Goal: Task Accomplishment & Management: Manage account settings

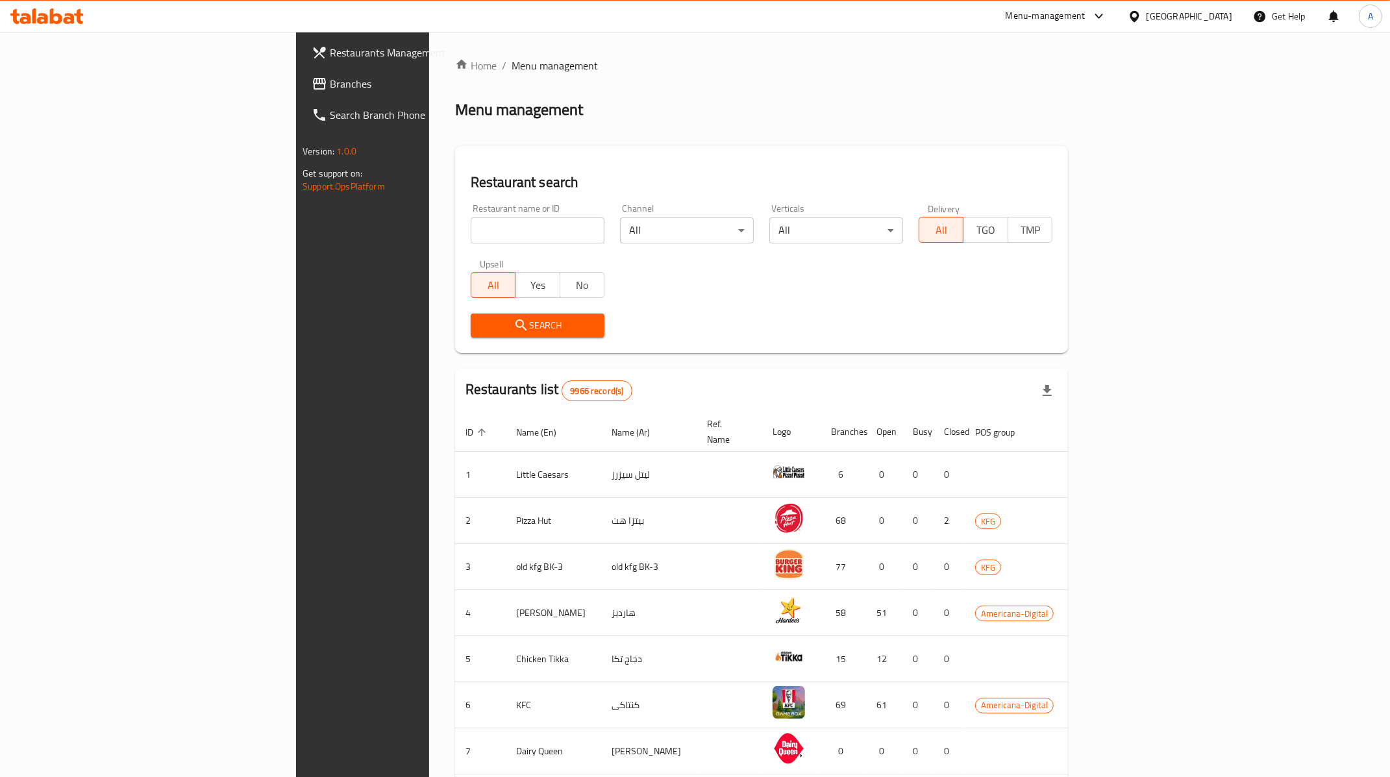
scroll to position [5, 0]
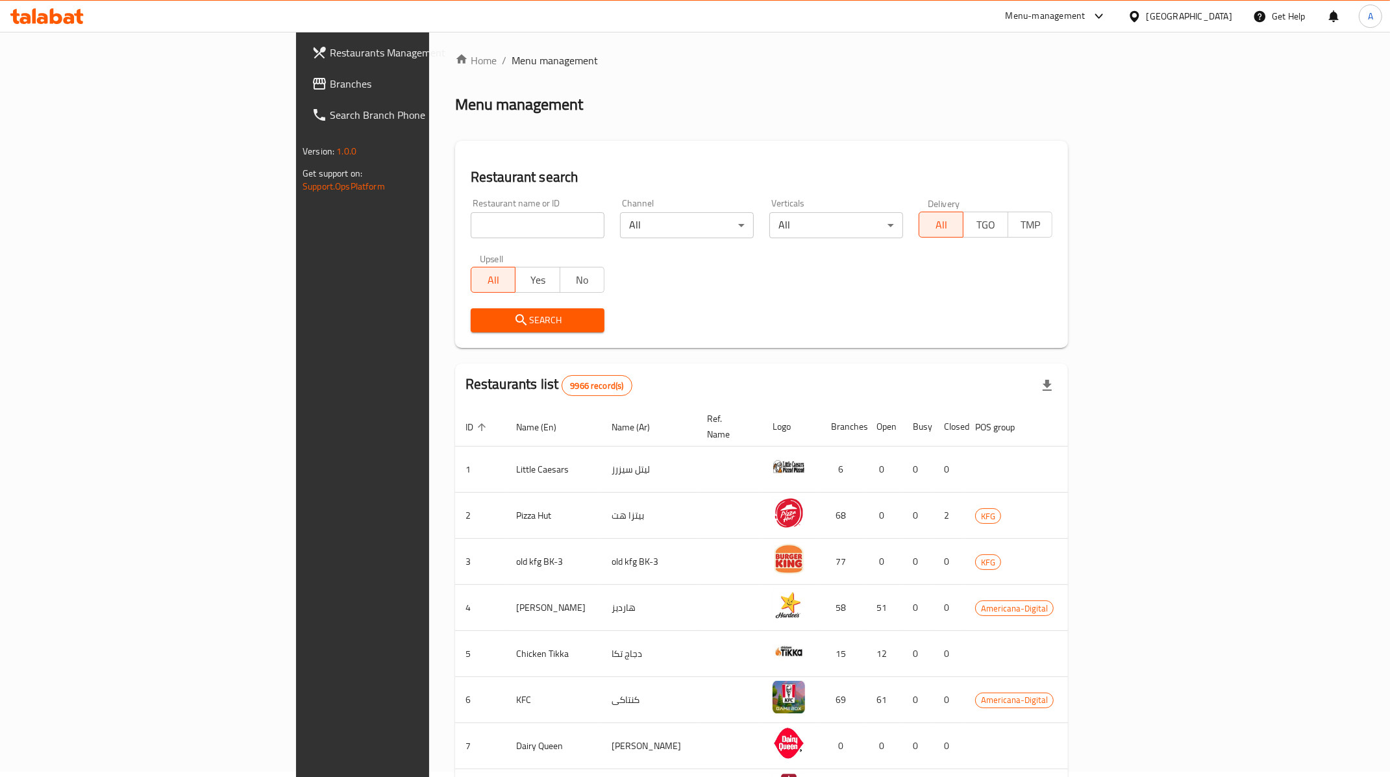
click at [1146, 16] on div at bounding box center [1137, 16] width 19 height 14
click at [1069, 333] on div "[GEOGRAPHIC_DATA]" at bounding box center [1092, 340] width 86 height 14
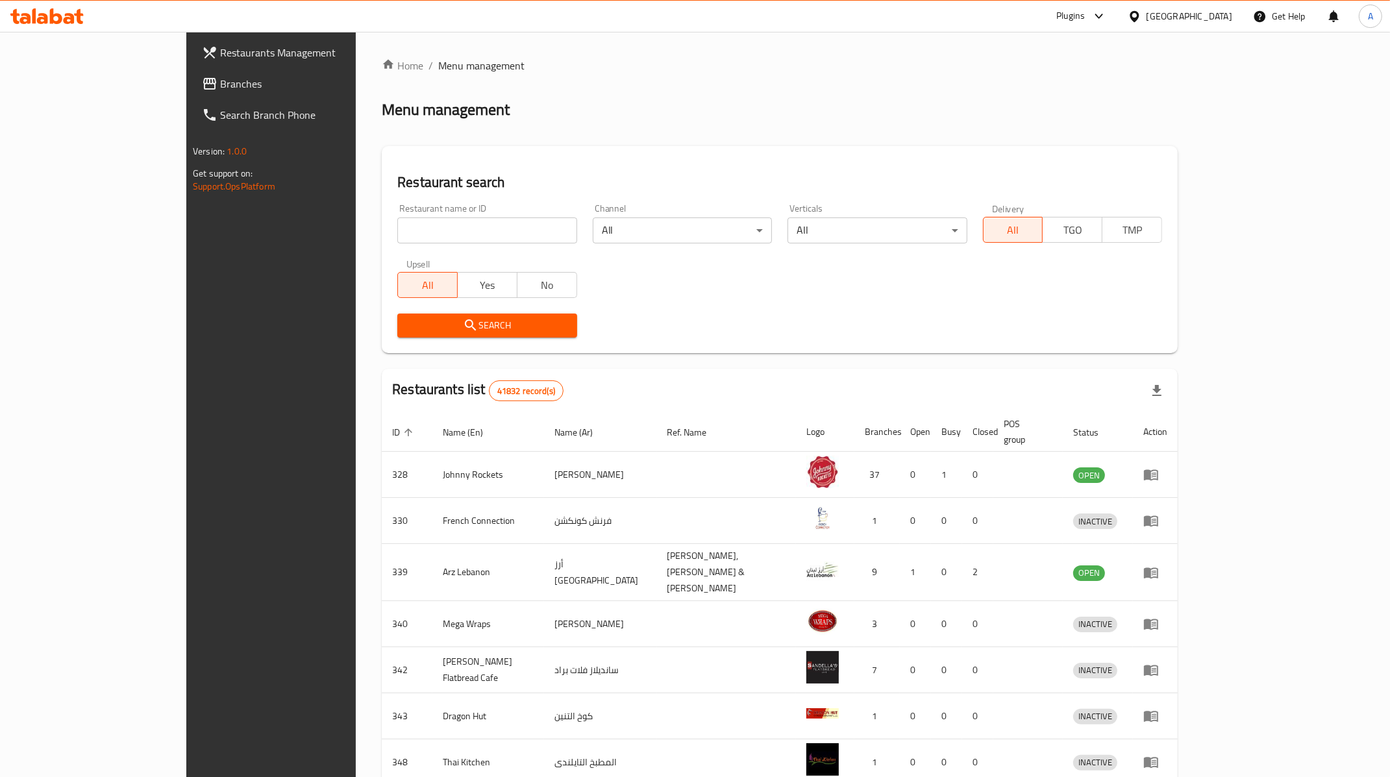
click at [436, 243] on input "search" at bounding box center [486, 230] width 179 height 26
paste input "14276"
type input "14276"
click button "Search" at bounding box center [486, 326] width 179 height 24
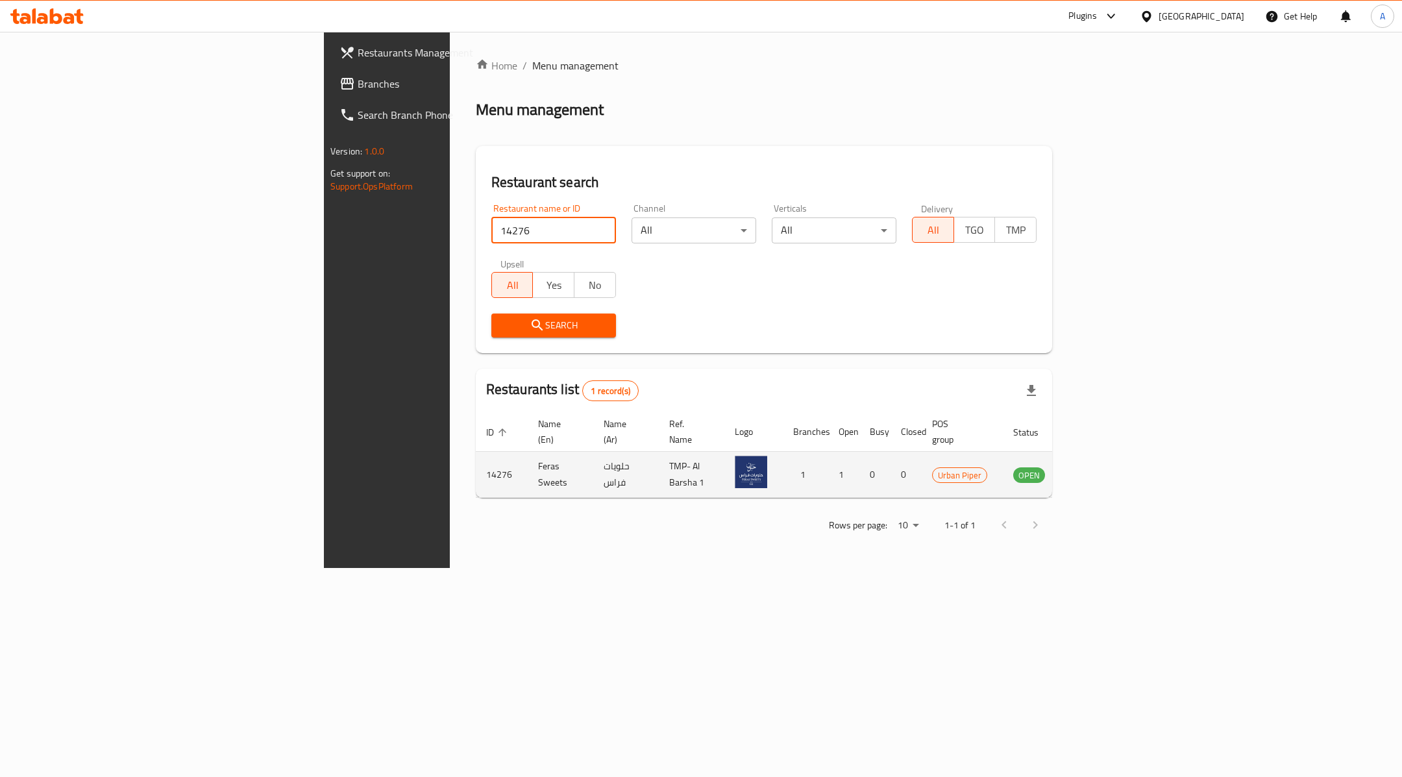
click at [1105, 467] on link "enhanced table" at bounding box center [1093, 475] width 24 height 16
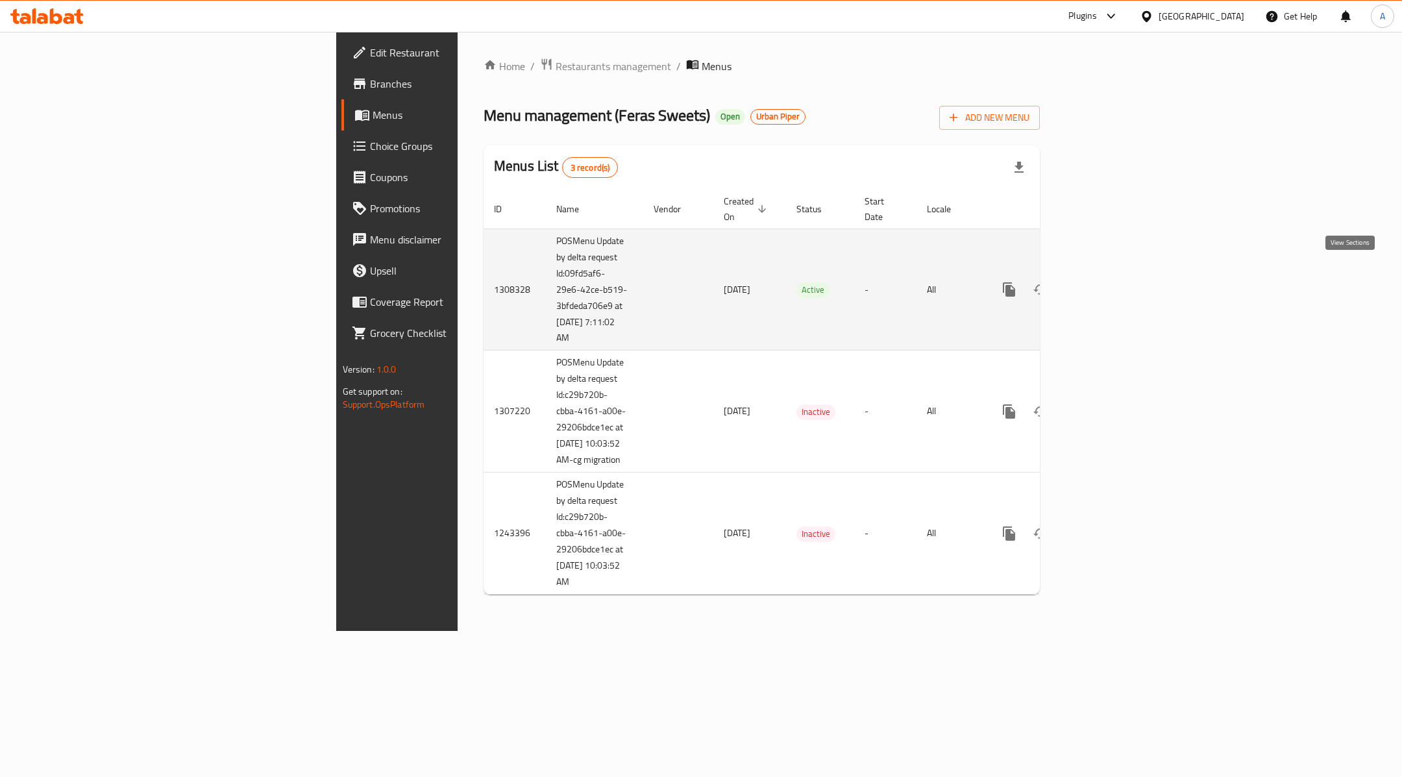
click at [1111, 282] on icon "enhanced table" at bounding box center [1103, 290] width 16 height 16
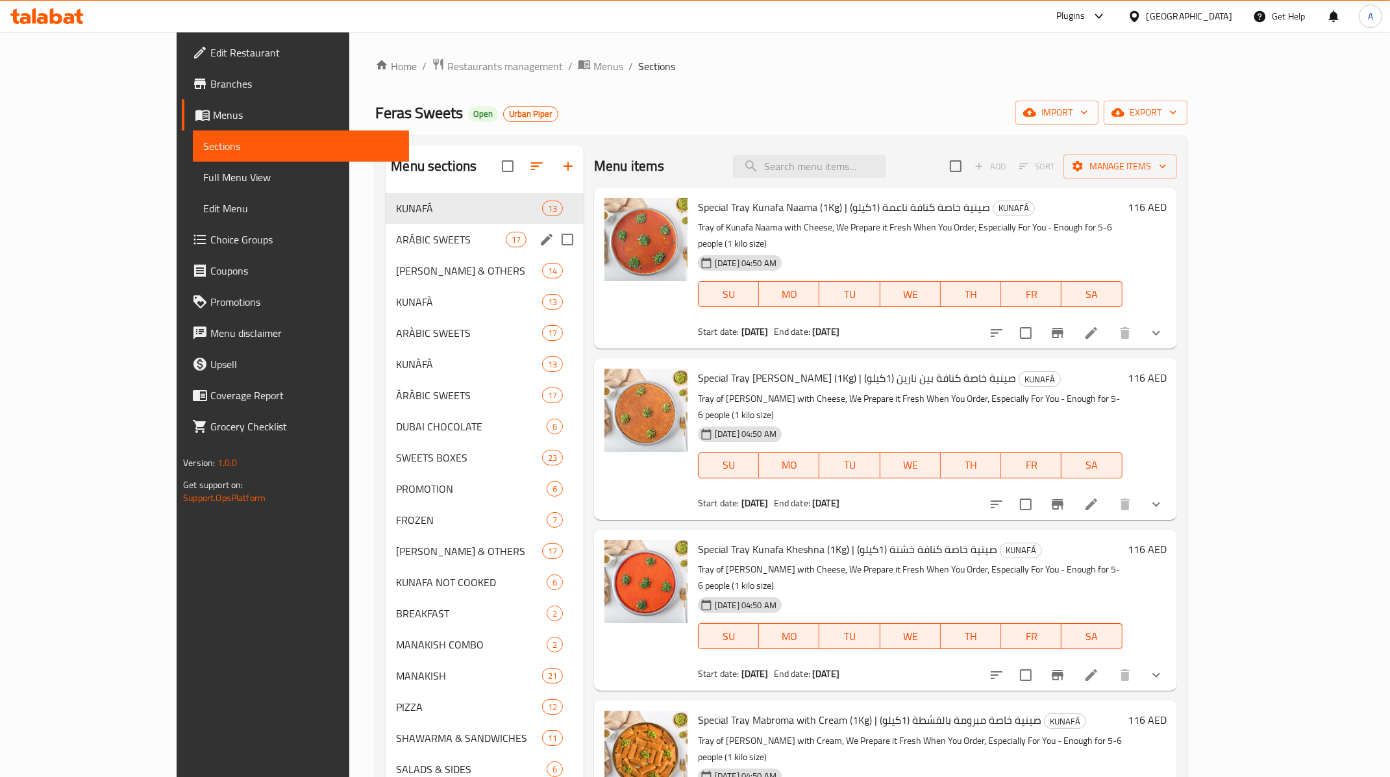
click at [386, 225] on div "ARÁBIC SWEETS 17" at bounding box center [485, 239] width 198 height 31
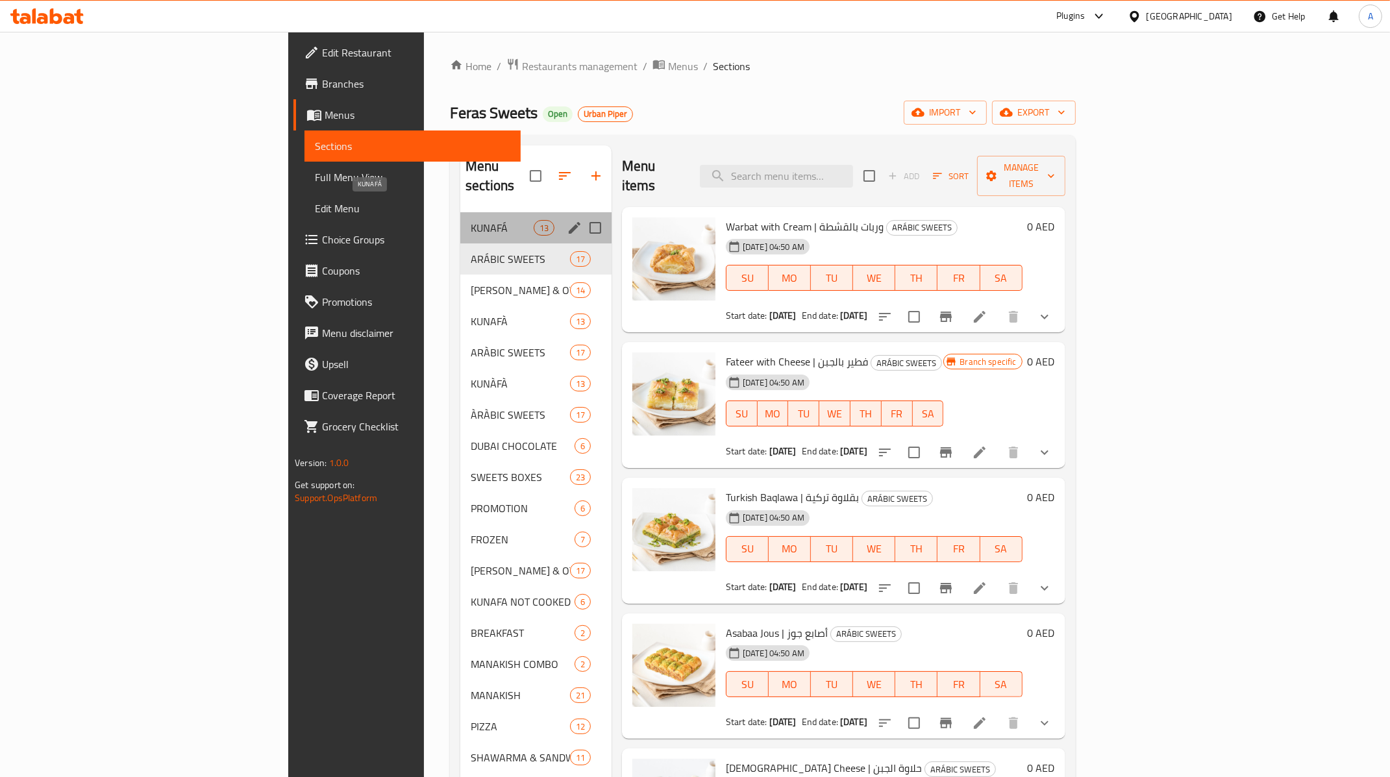
click at [471, 220] on span "KUNAFÁ" at bounding box center [502, 228] width 63 height 16
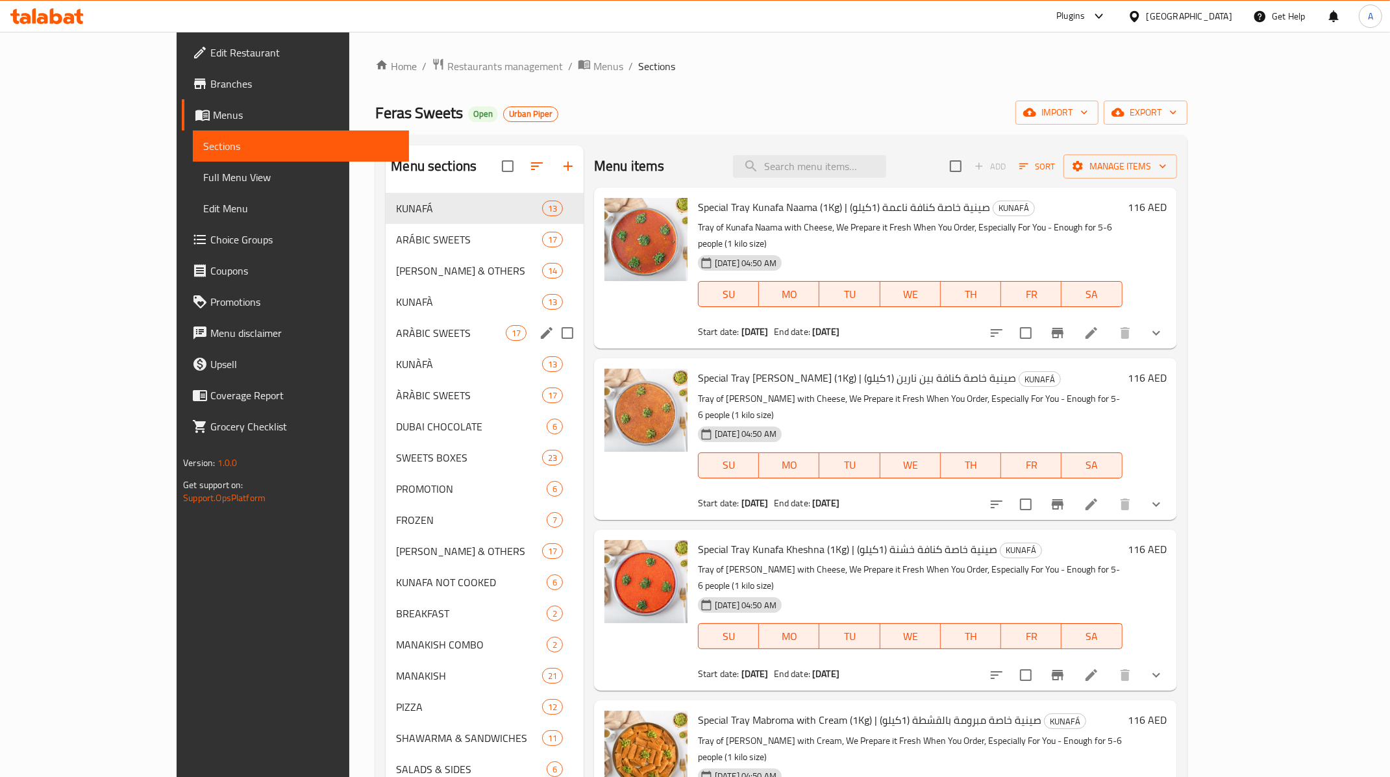
click at [396, 296] on span "KUNAFÀ" at bounding box center [468, 302] width 145 height 16
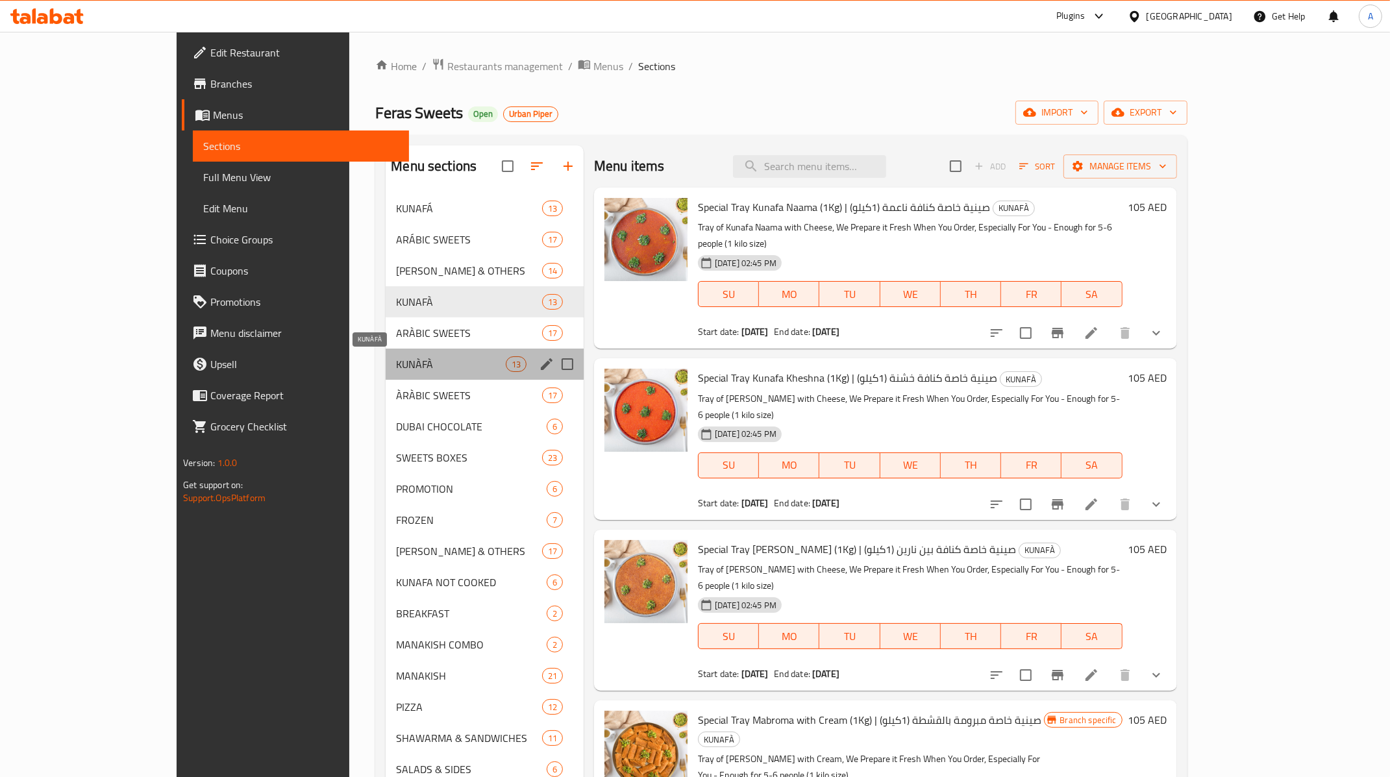
click at [396, 366] on span "KUNÀFÀ" at bounding box center [450, 364] width 109 height 16
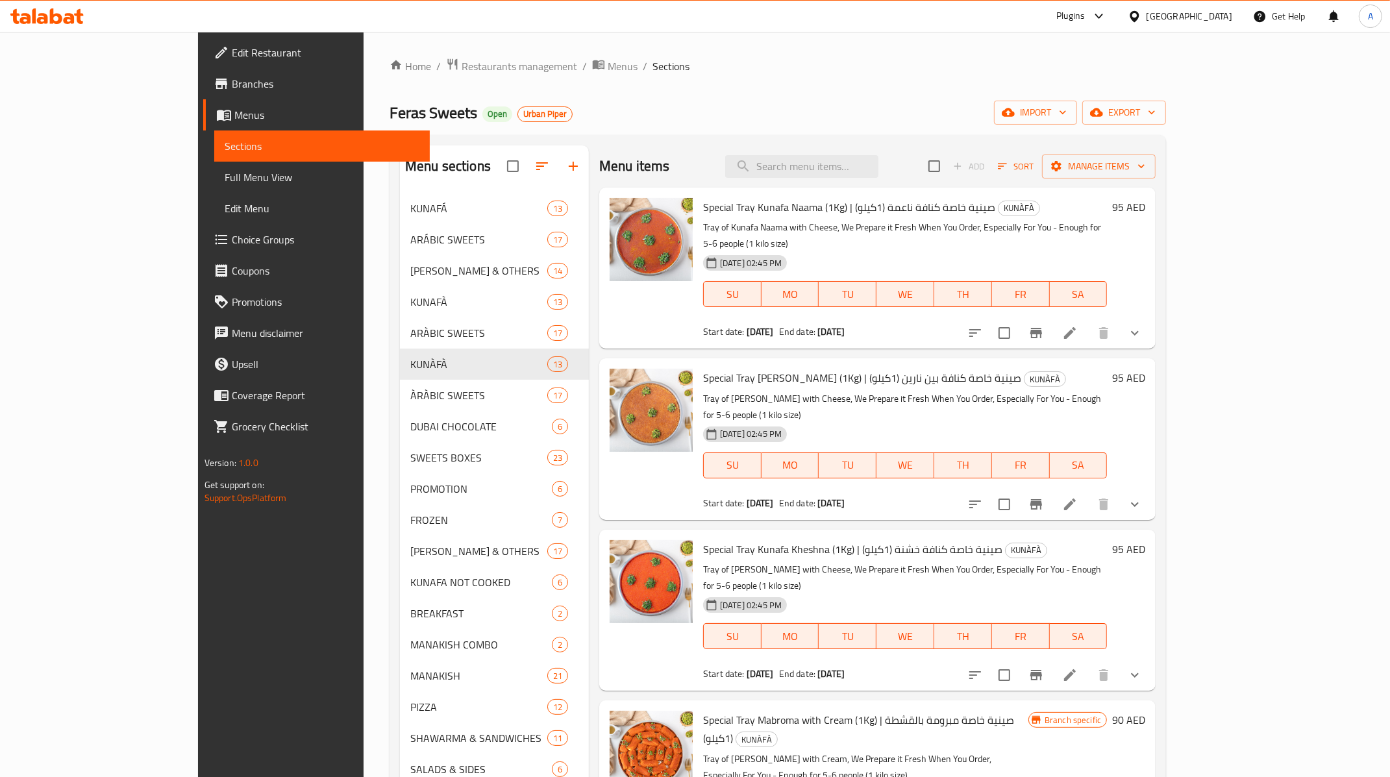
drag, startPoint x: 313, startPoint y: 210, endPoint x: 260, endPoint y: 207, distance: 52.6
click at [389, 207] on div "Menu sections KUNAFÁ 13 ARÁBIC SWEETS 17 AJEEN KUNAFÁ & OTHERS 14 KUNAFÀ 13 ARÀ…" at bounding box center [777, 534] width 776 height 798
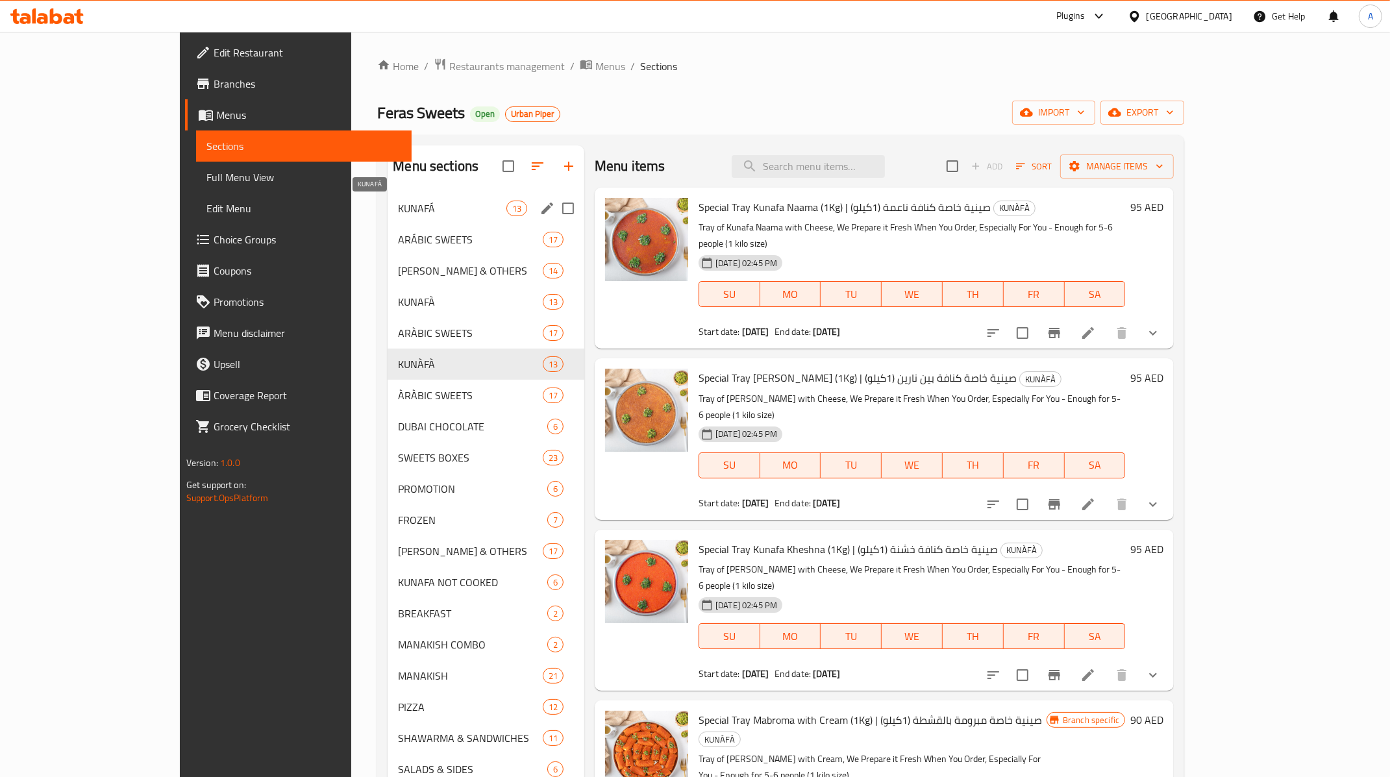
drag, startPoint x: 263, startPoint y: 204, endPoint x: 328, endPoint y: 208, distance: 65.7
click at [377, 208] on div "Menu sections KUNAFÁ 13 ARÁBIC SWEETS 17 AJEEN KUNAFÁ & OTHERS 14 KUNAFÀ 13 ARÀ…" at bounding box center [780, 534] width 807 height 798
click at [398, 207] on span "KUNAFÁ" at bounding box center [452, 209] width 108 height 16
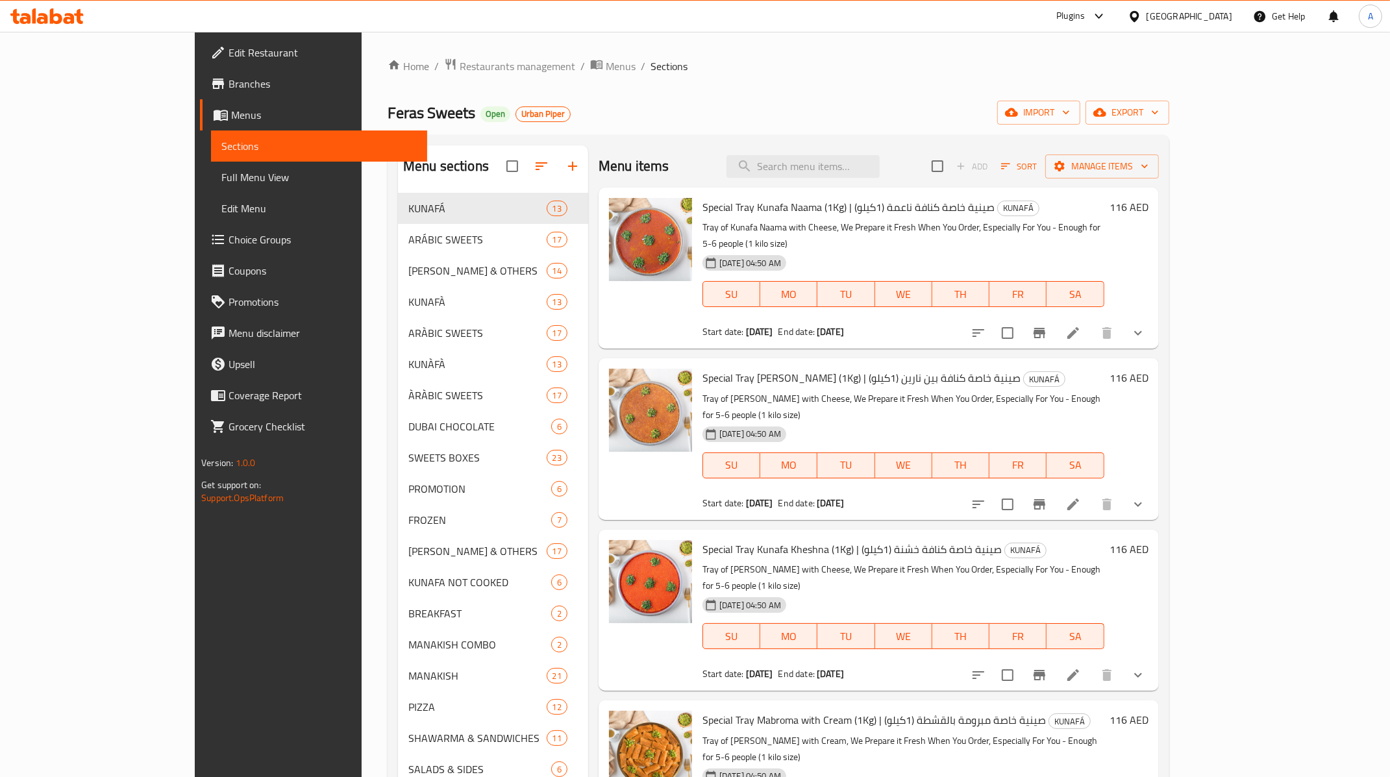
click at [1193, 15] on div "[GEOGRAPHIC_DATA]" at bounding box center [1189, 16] width 86 height 14
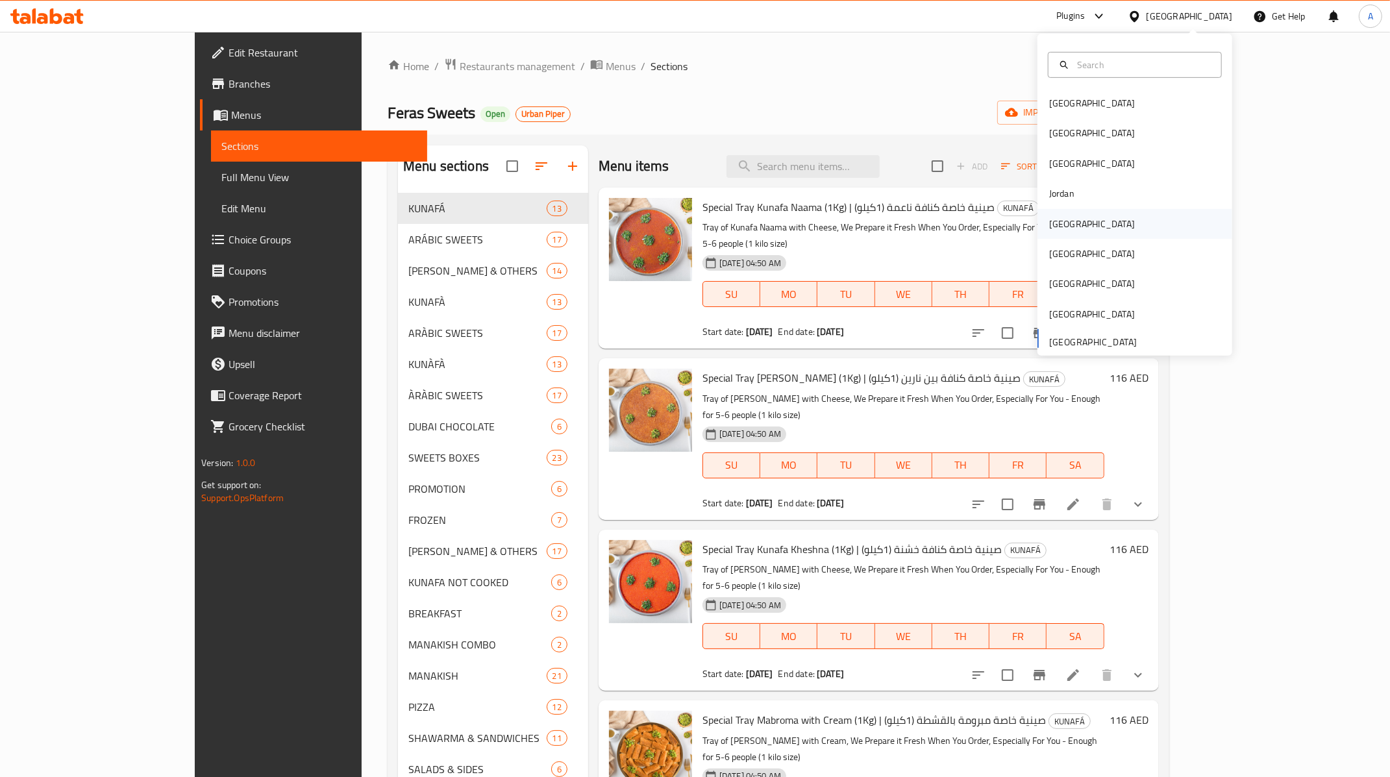
click at [1065, 223] on div "Kuwait" at bounding box center [1092, 224] width 106 height 30
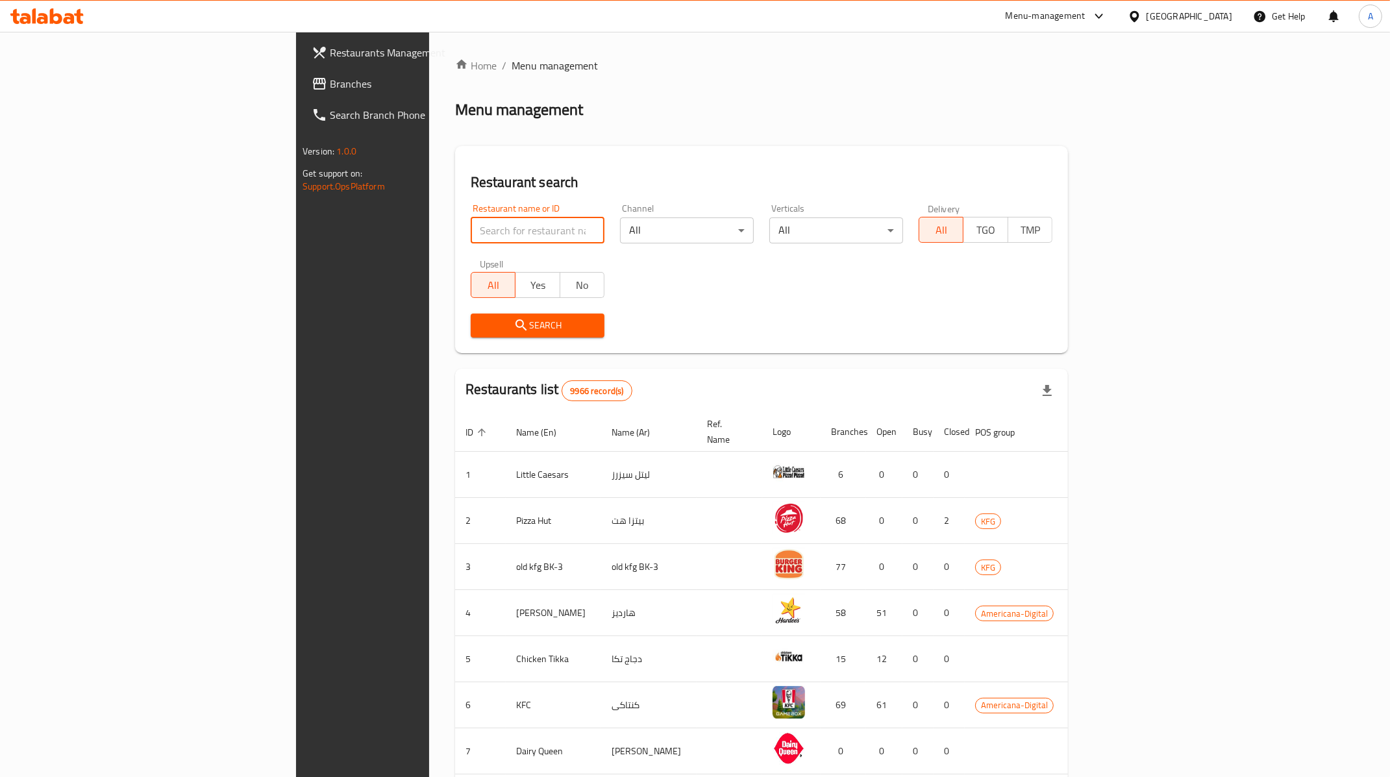
click at [471, 220] on input "search" at bounding box center [538, 230] width 134 height 26
paste input "651909"
type input "651909"
drag, startPoint x: 432, startPoint y: 349, endPoint x: 443, endPoint y: 336, distance: 17.0
click at [455, 348] on div "Restaurant search Restaurant name or ID 651909 Restaurant name or ID Channel Al…" at bounding box center [761, 249] width 613 height 207
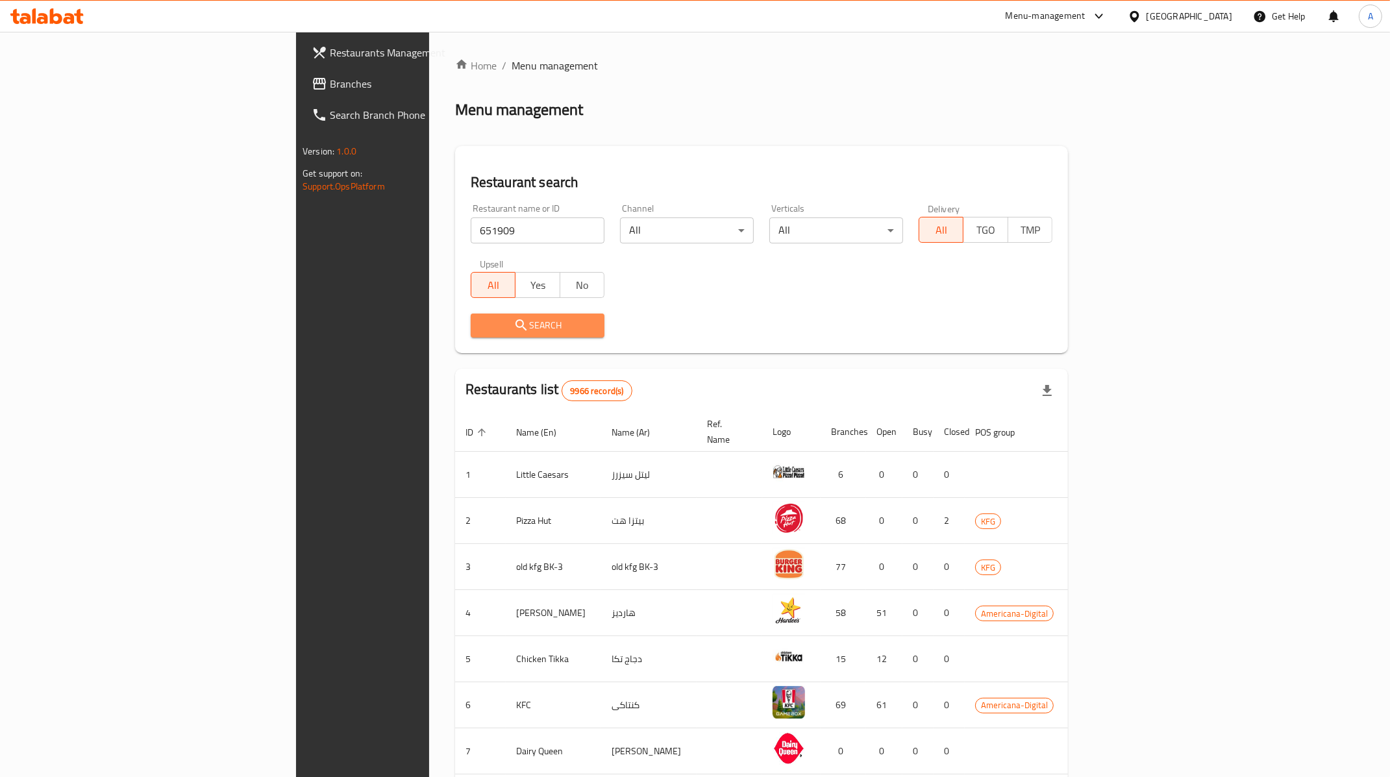
click at [471, 336] on button "Search" at bounding box center [538, 326] width 134 height 24
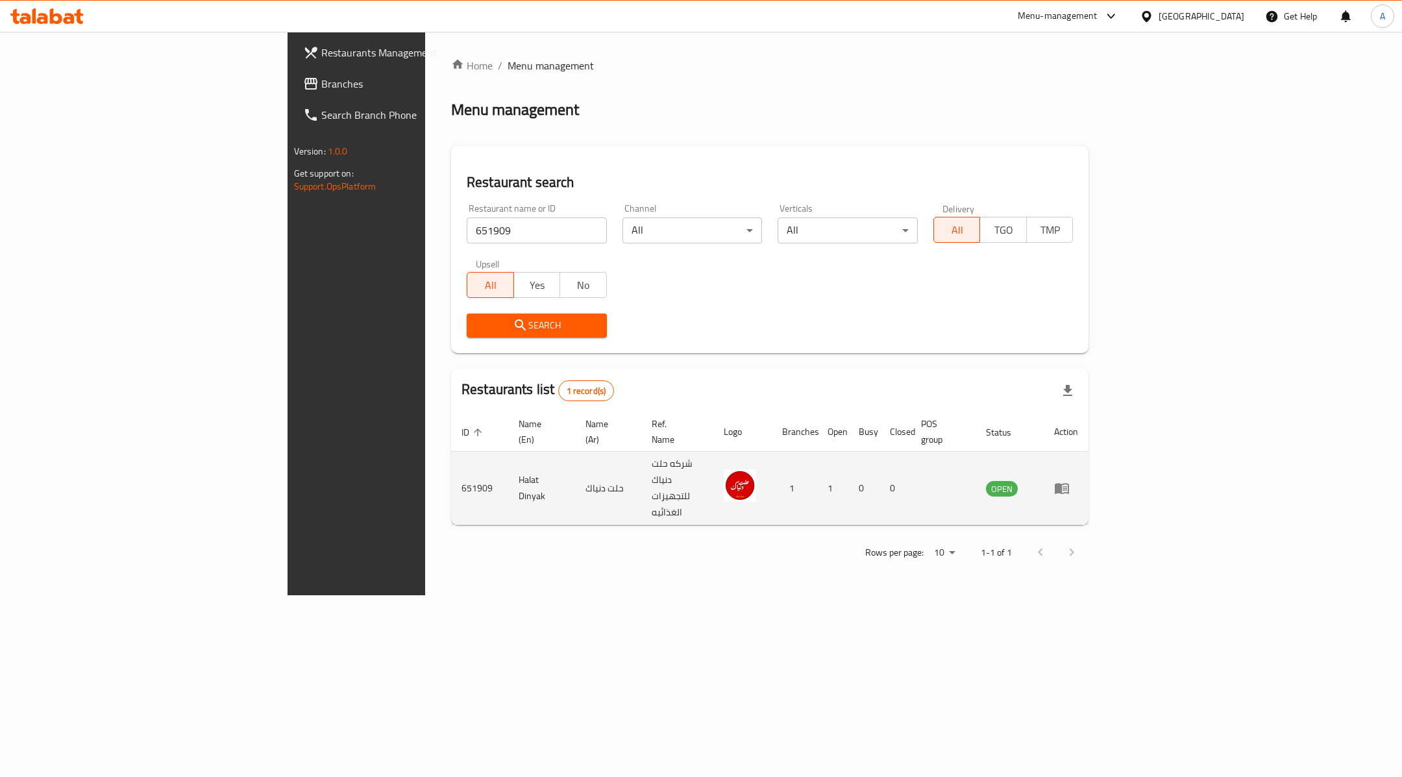
click at [1069, 484] on icon "enhanced table" at bounding box center [1062, 489] width 14 height 11
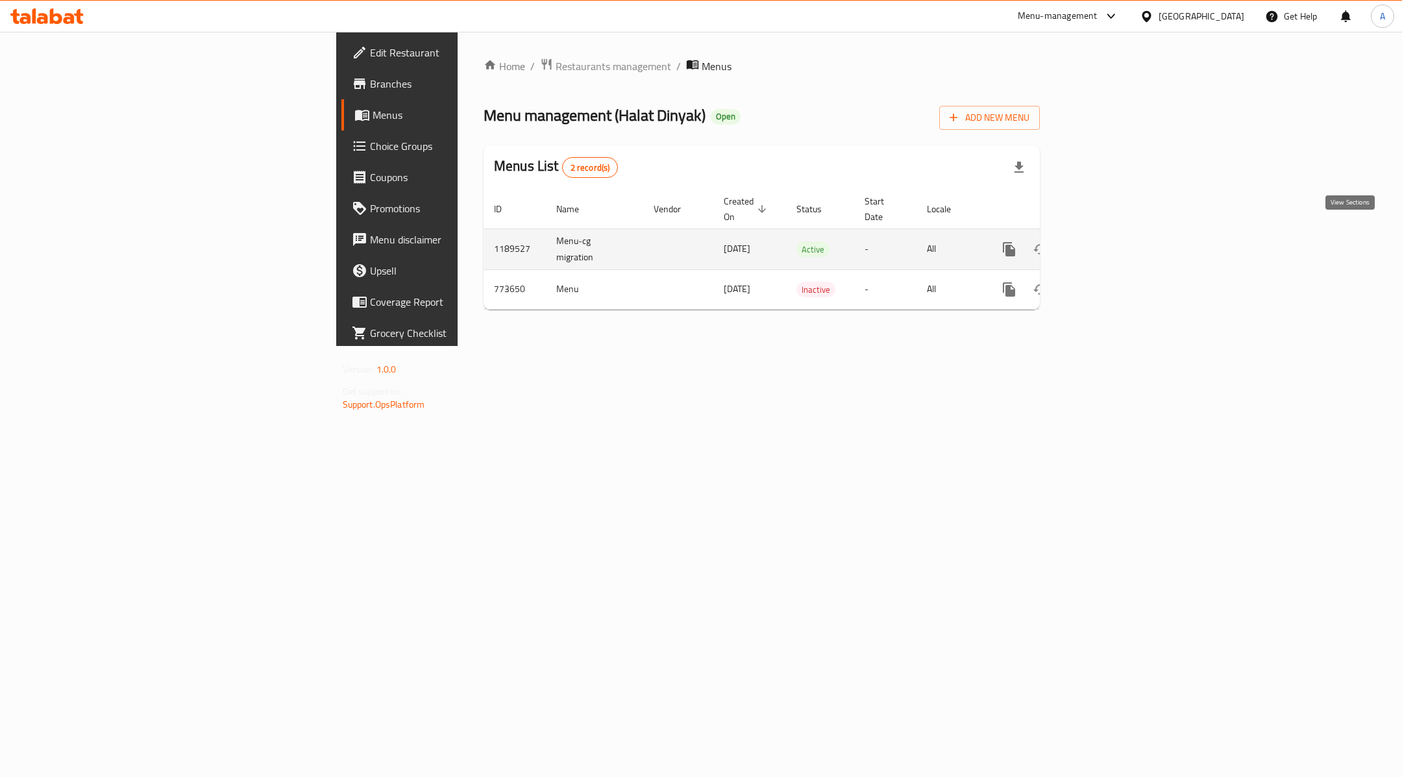
click at [1118, 234] on link "enhanced table" at bounding box center [1102, 249] width 31 height 31
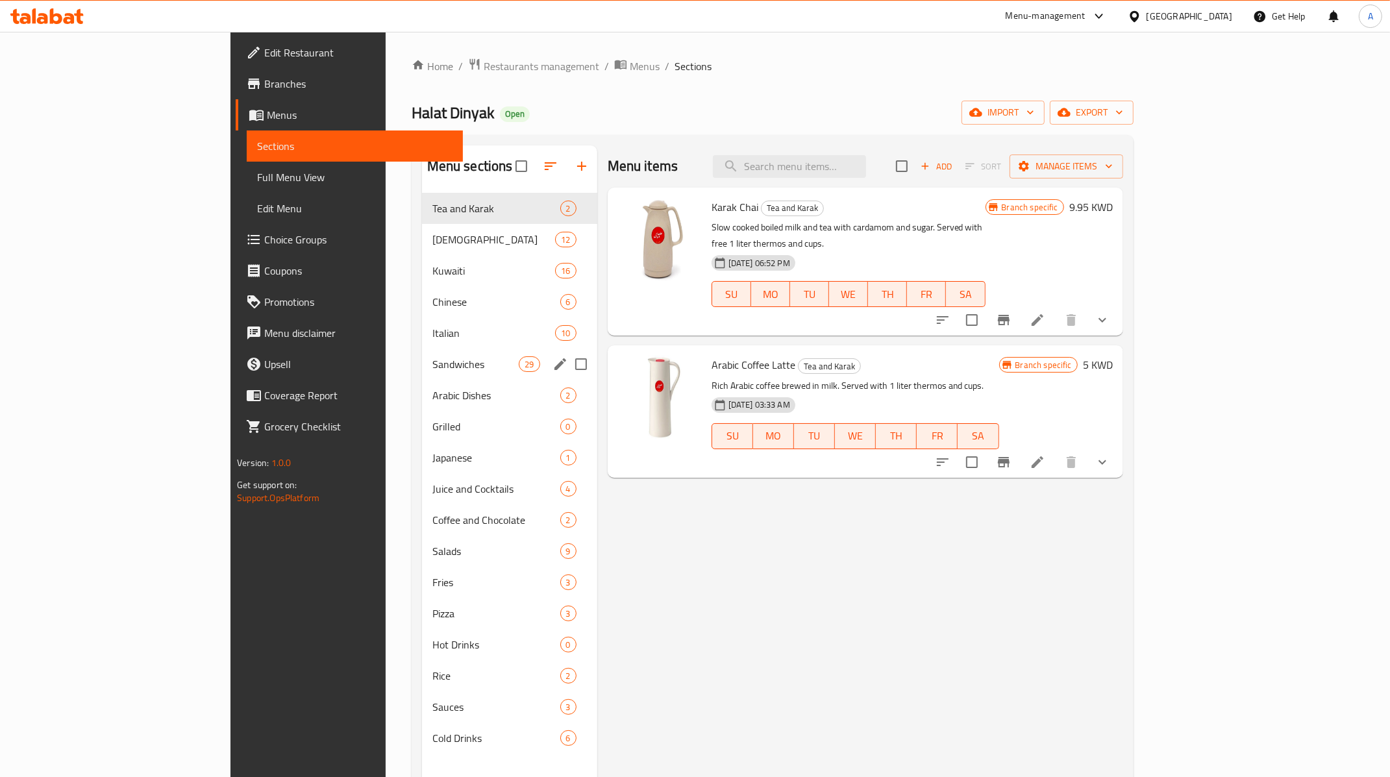
scroll to position [1, 0]
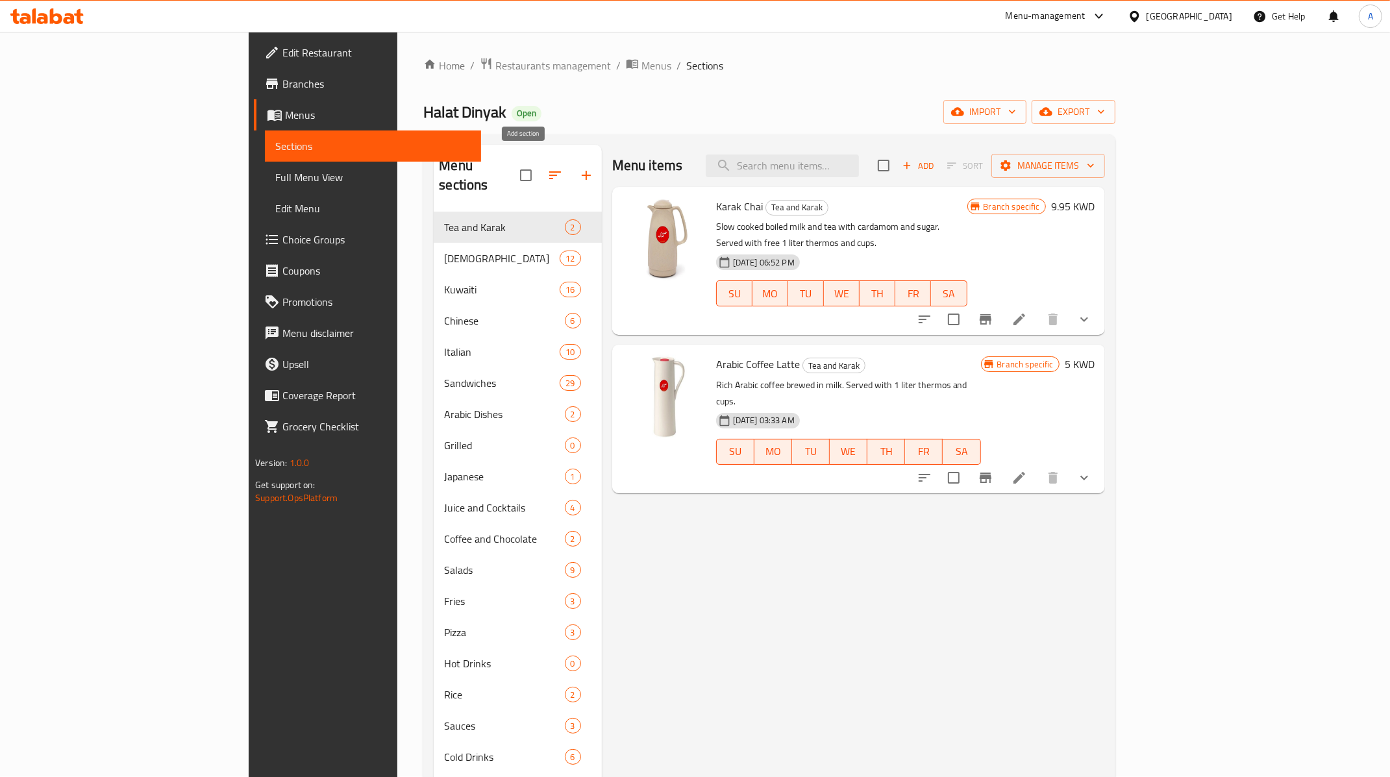
click at [571, 160] on button "button" at bounding box center [586, 175] width 31 height 31
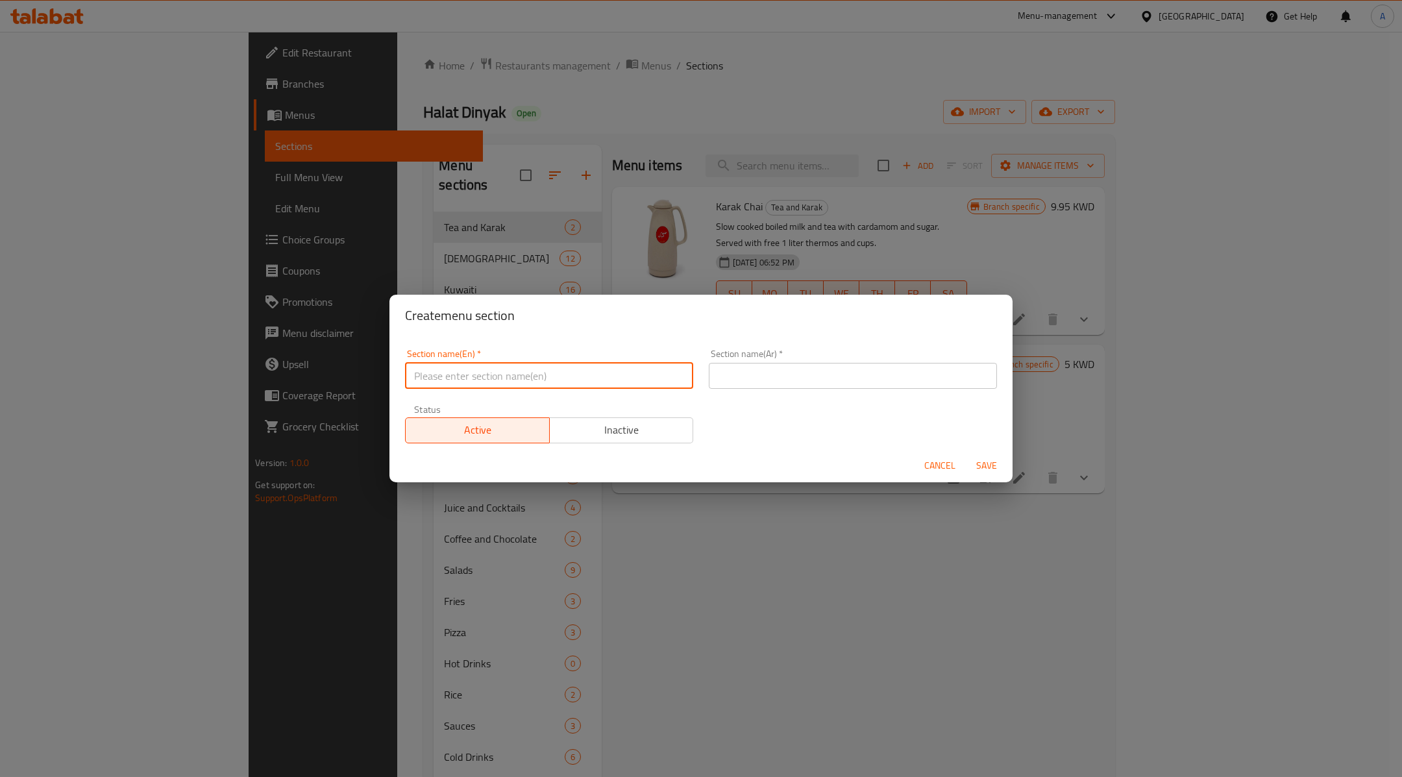
click at [483, 382] on input "text" at bounding box center [549, 376] width 288 height 26
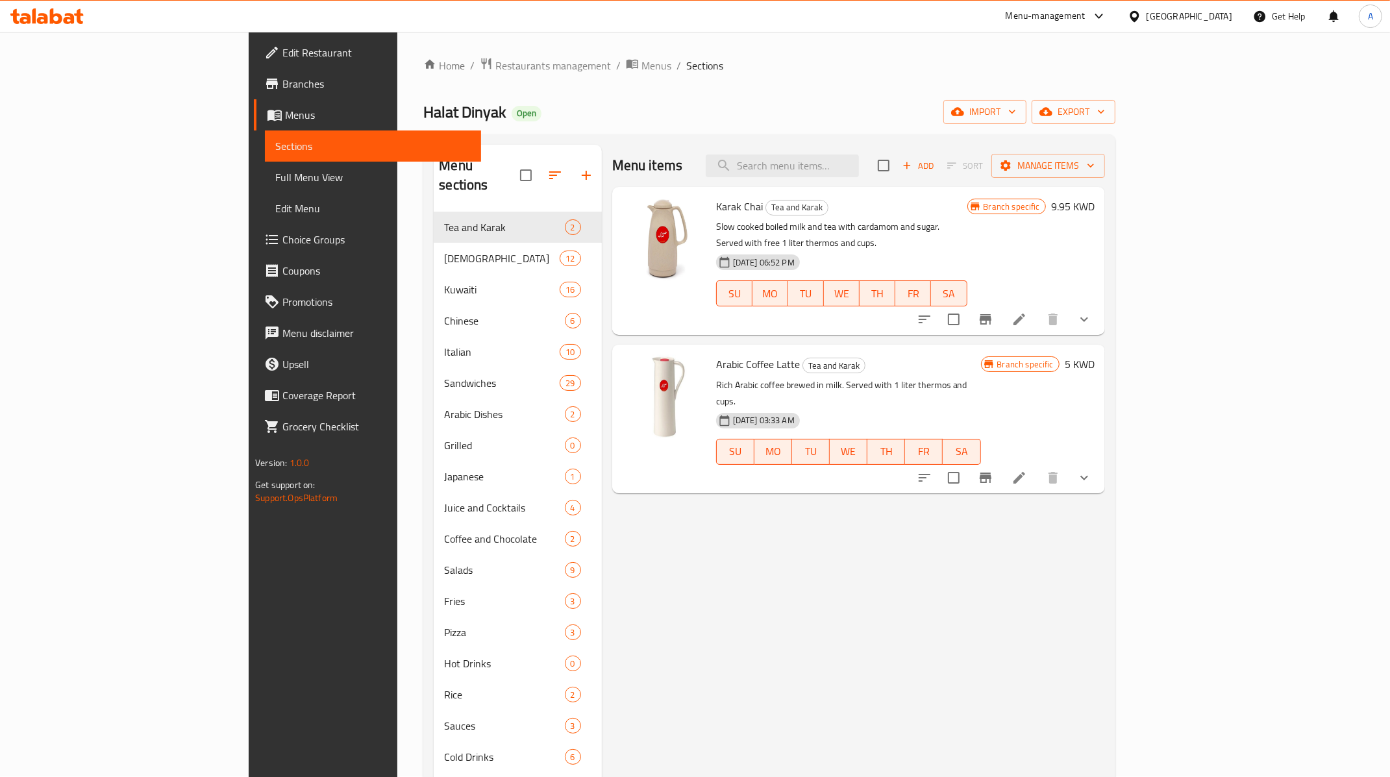
click at [1085, 12] on div "Menu-management" at bounding box center [1045, 16] width 80 height 16
click at [1021, 166] on div "Vendor Portal Radmin" at bounding box center [1025, 173] width 86 height 14
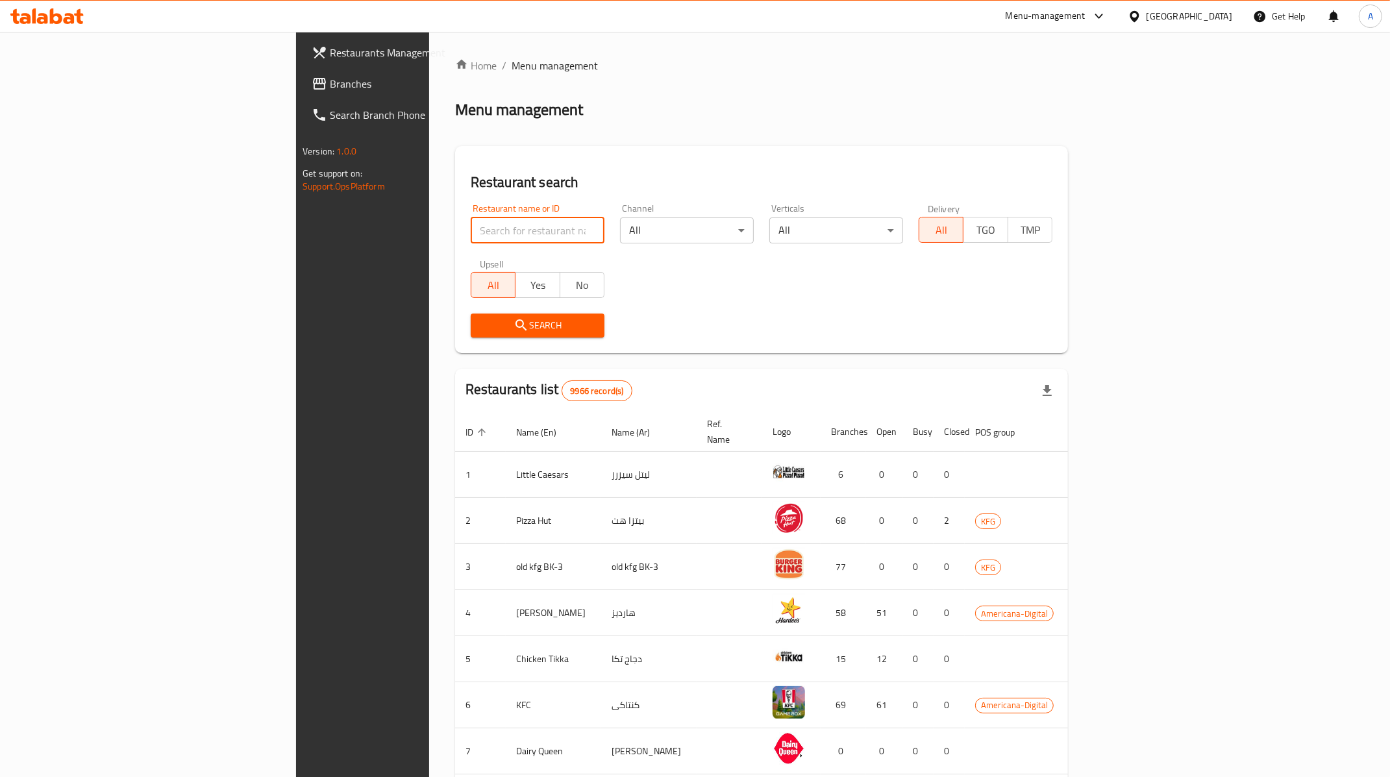
drag, startPoint x: 413, startPoint y: 235, endPoint x: 659, endPoint y: 180, distance: 251.5
click at [471, 235] on input "search" at bounding box center [538, 230] width 134 height 26
click at [471, 232] on input "search" at bounding box center [538, 230] width 134 height 26
type input "j juice"
click button "Search" at bounding box center [538, 326] width 134 height 24
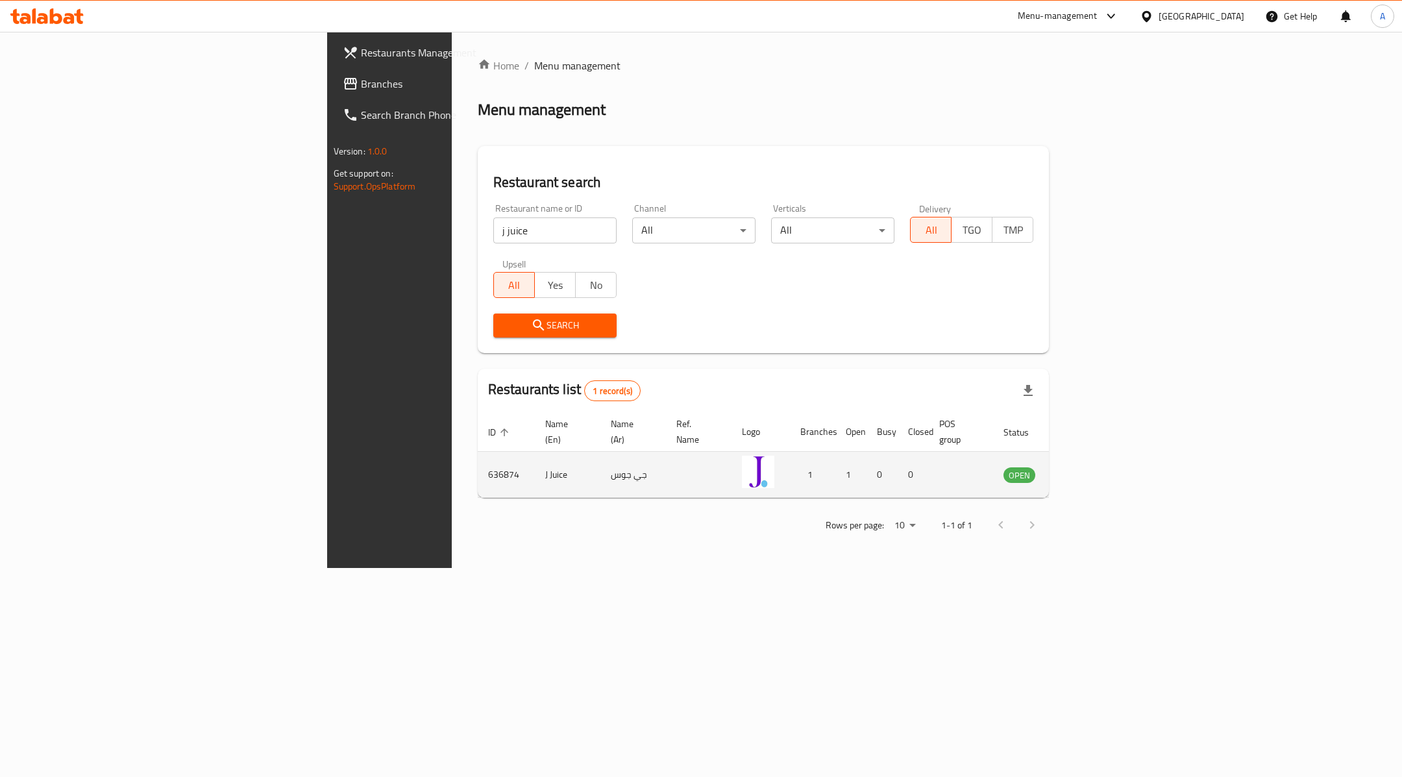
click at [1106, 470] on td "enhanced table" at bounding box center [1083, 475] width 45 height 46
click at [1087, 470] on icon "enhanced table" at bounding box center [1079, 475] width 14 height 11
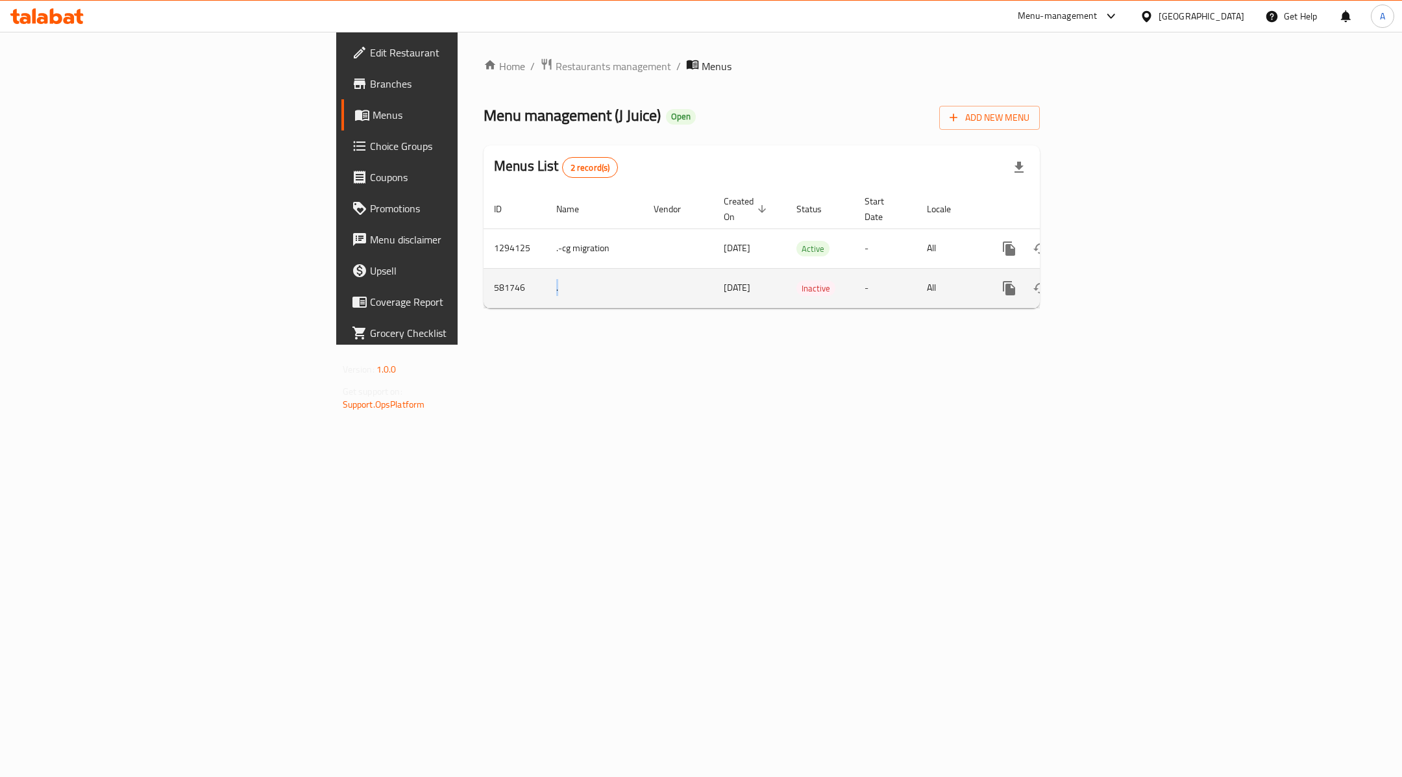
drag, startPoint x: 333, startPoint y: 277, endPoint x: 338, endPoint y: 287, distance: 11.6
click at [546, 274] on td "." at bounding box center [594, 288] width 97 height 40
drag, startPoint x: 1158, startPoint y: 18, endPoint x: 1166, endPoint y: 29, distance: 13.0
click at [1119, 19] on div at bounding box center [1108, 16] width 21 height 16
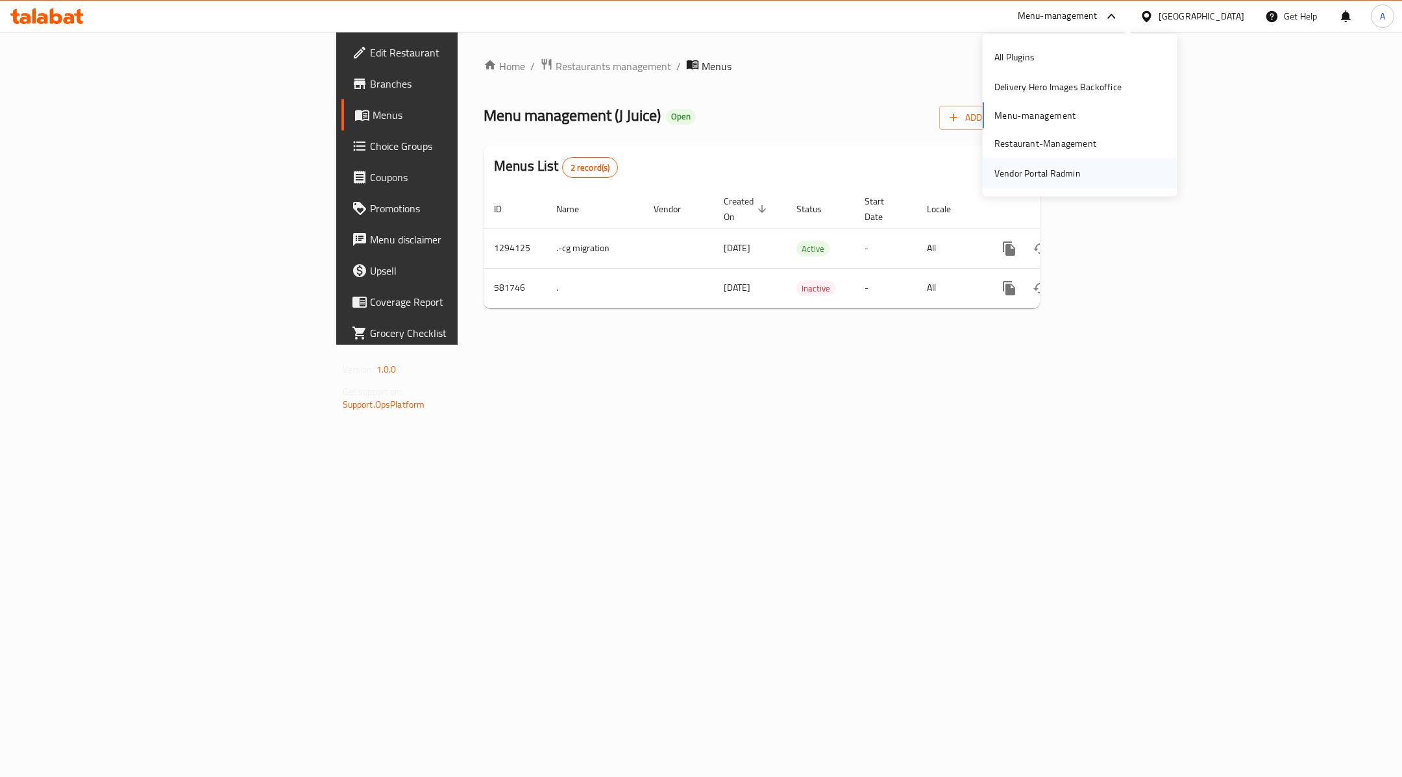
click at [1046, 167] on div "Vendor Portal Radmin" at bounding box center [1037, 173] width 86 height 14
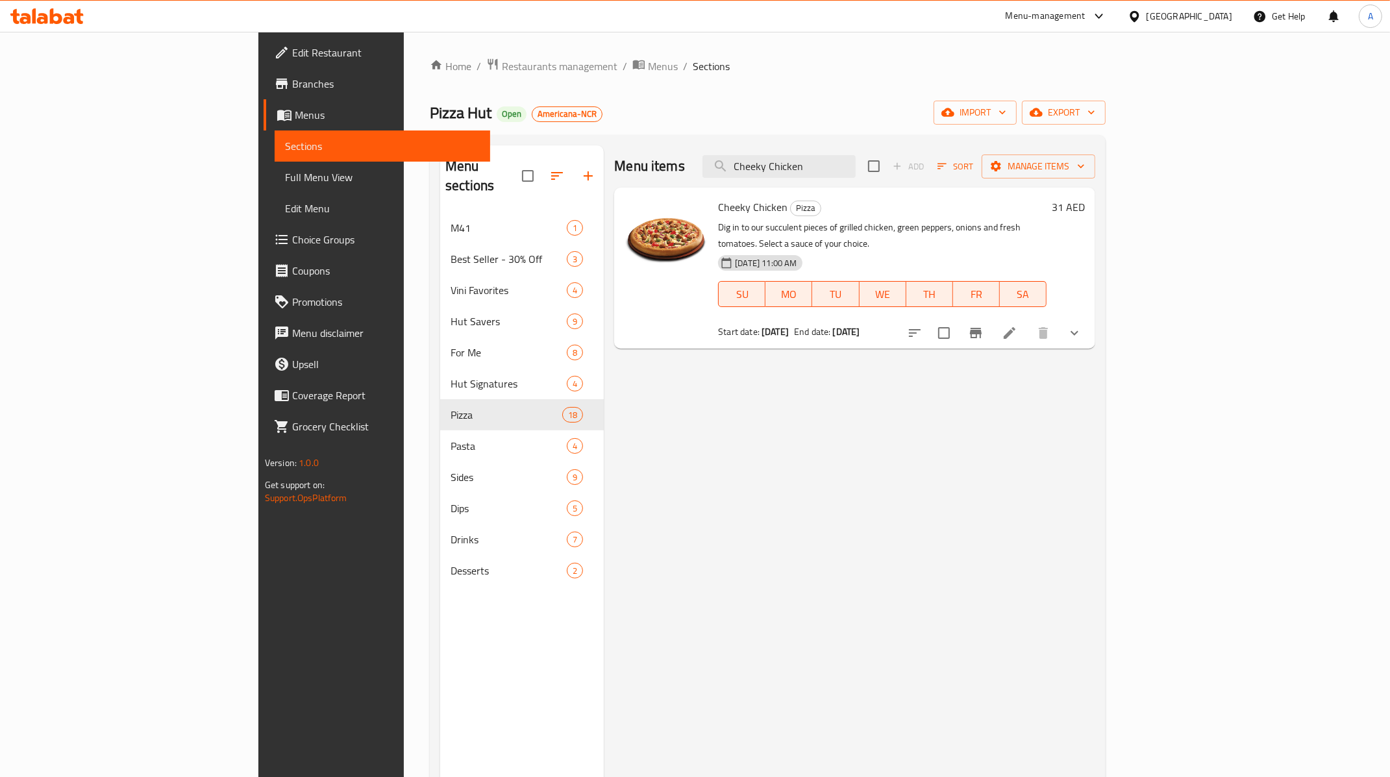
click at [292, 80] on span "Branches" at bounding box center [386, 84] width 188 height 16
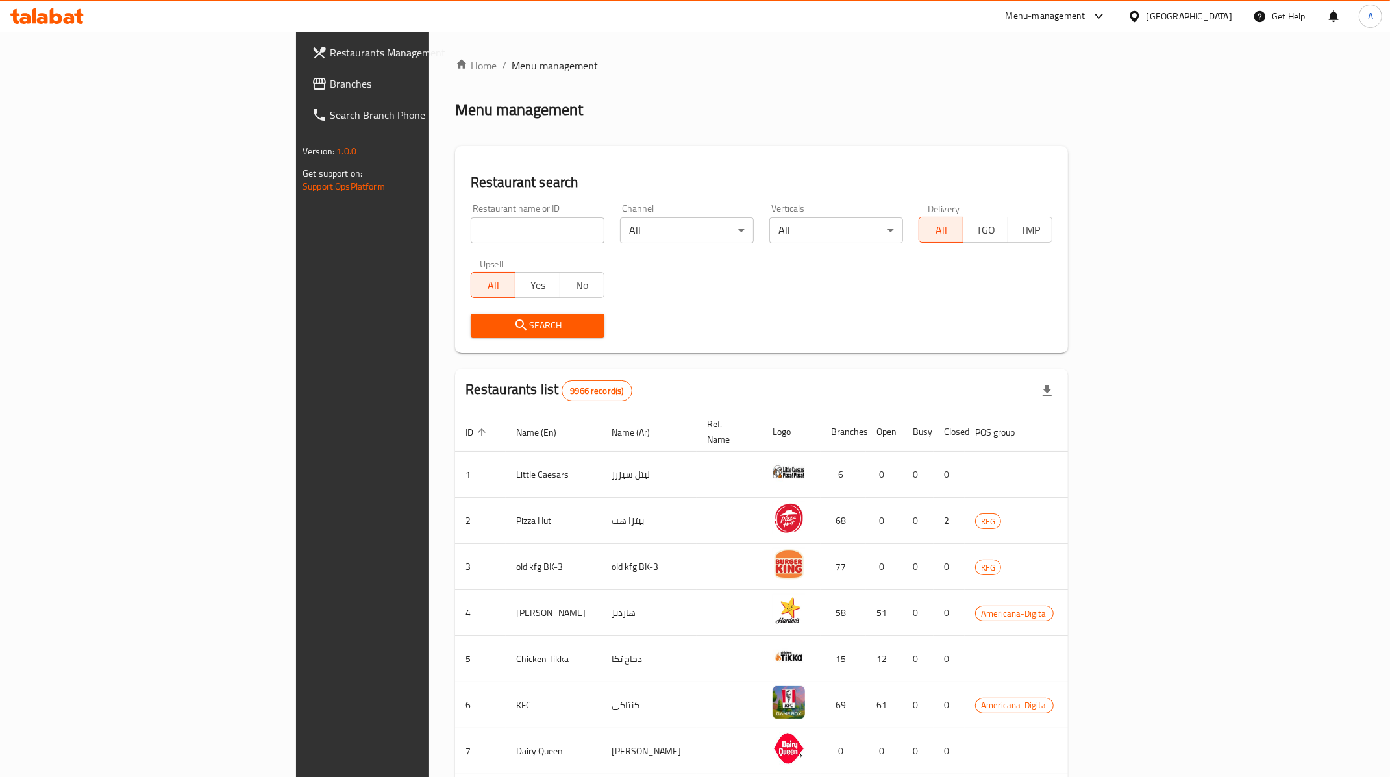
click at [1117, 2] on div "Menu-management" at bounding box center [1056, 16] width 122 height 31
click at [1085, 19] on div "Menu-management" at bounding box center [1045, 16] width 80 height 16
click at [1057, 138] on div "Restaurant-Management" at bounding box center [1033, 143] width 102 height 14
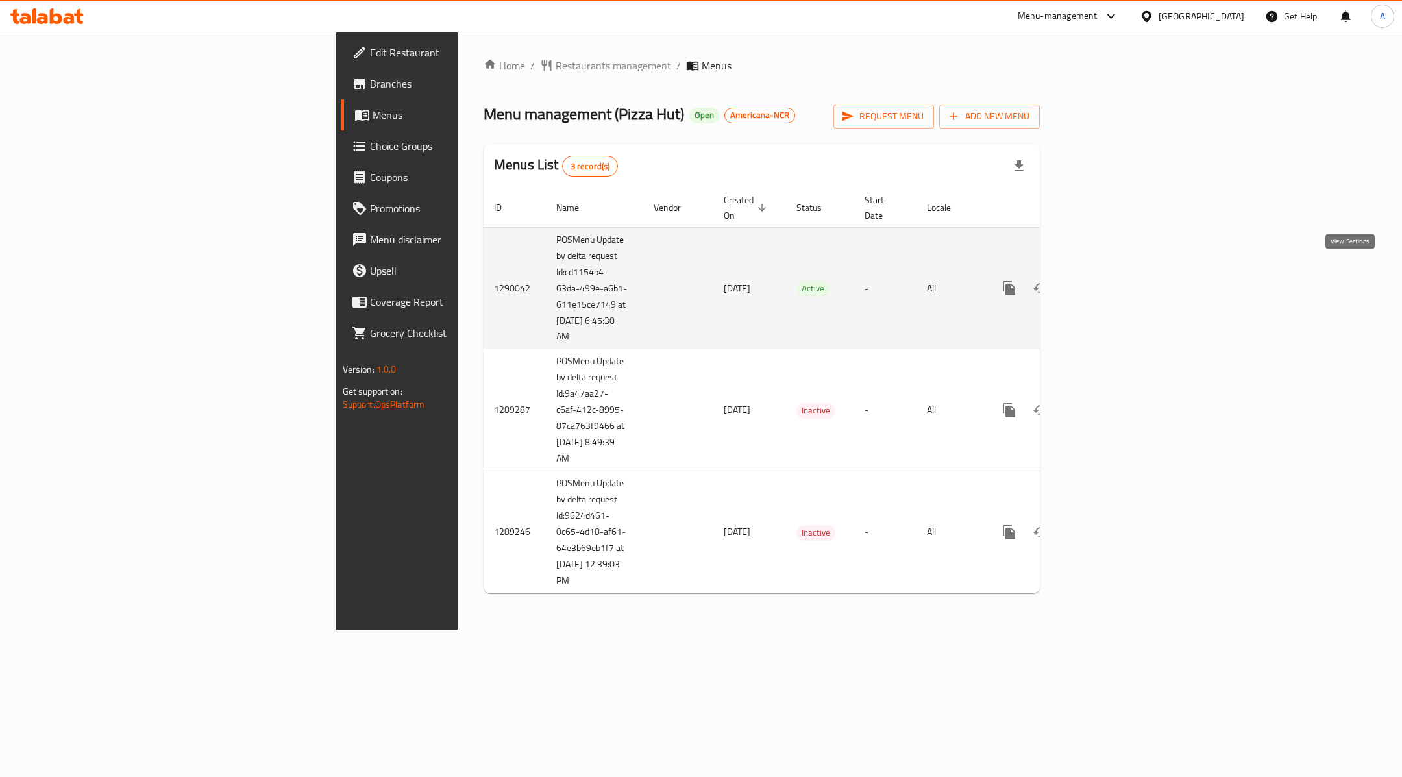
click at [1118, 273] on link "enhanced table" at bounding box center [1102, 288] width 31 height 31
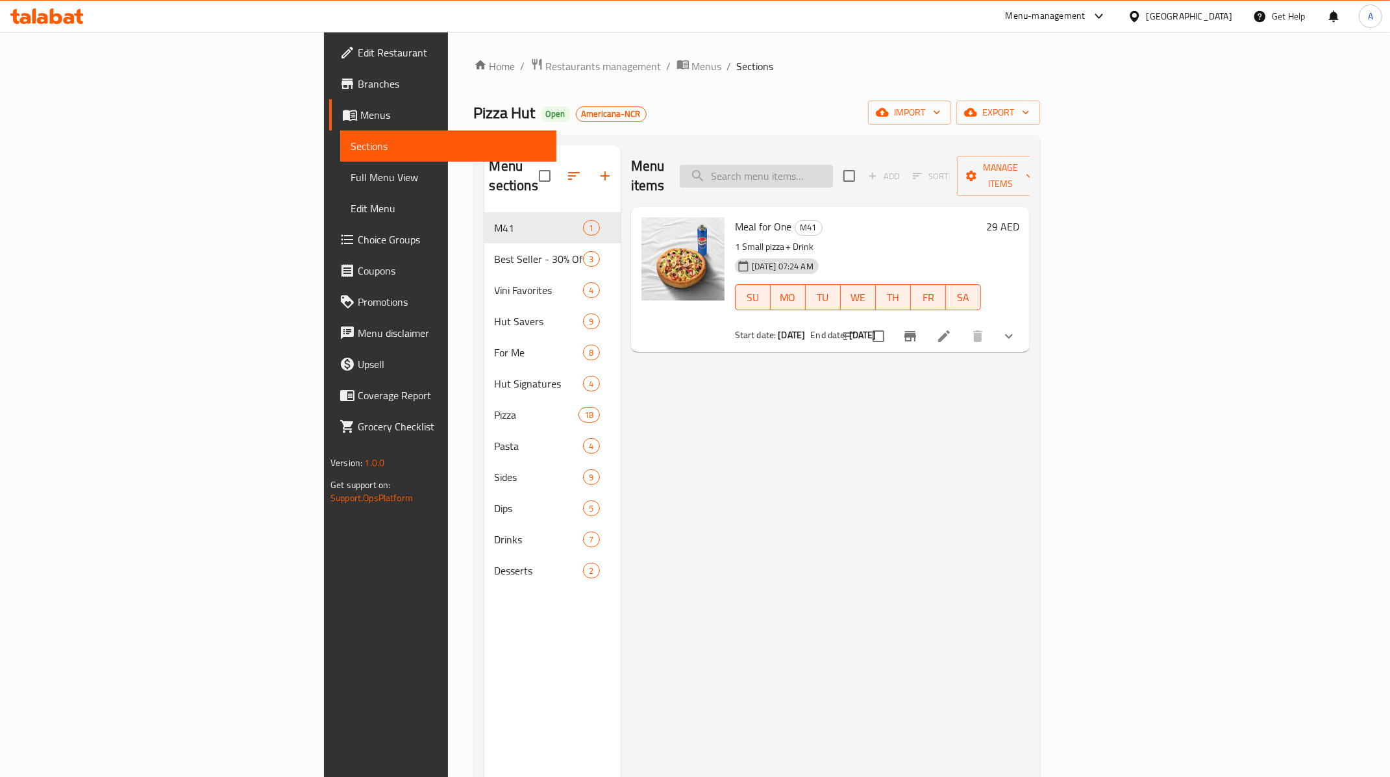
click at [833, 165] on input "search" at bounding box center [756, 176] width 153 height 23
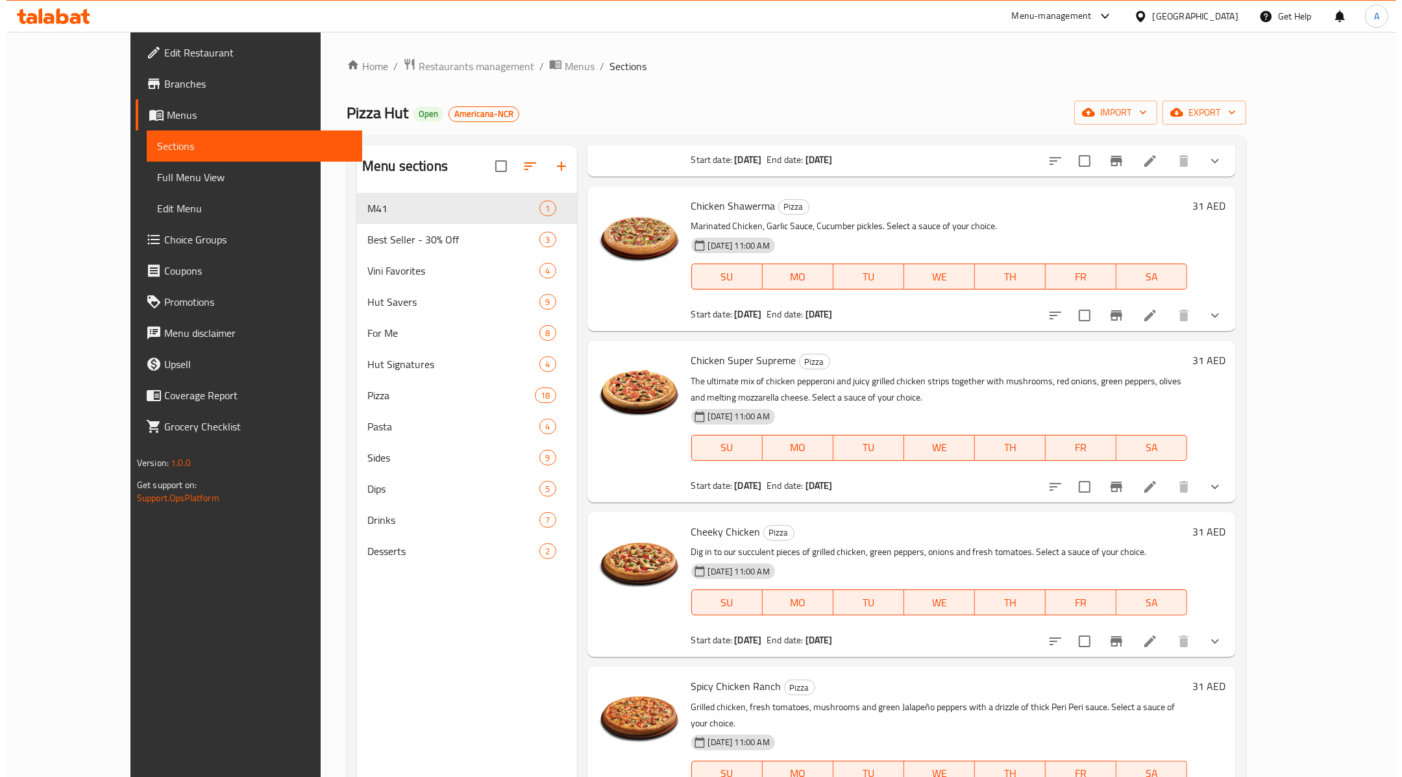
scroll to position [1359, 0]
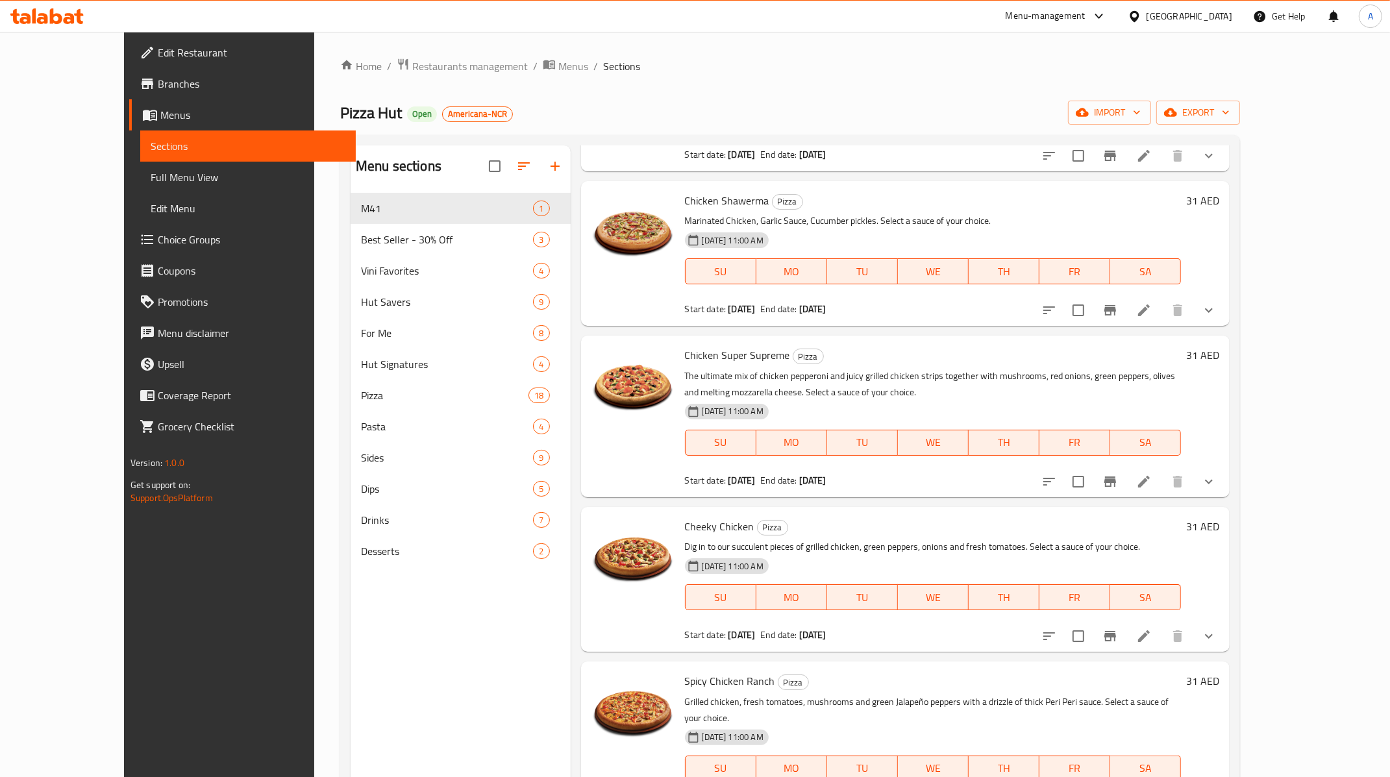
type input "chicken"
click at [1116, 631] on icon "Branch-specific-item" at bounding box center [1110, 636] width 12 height 10
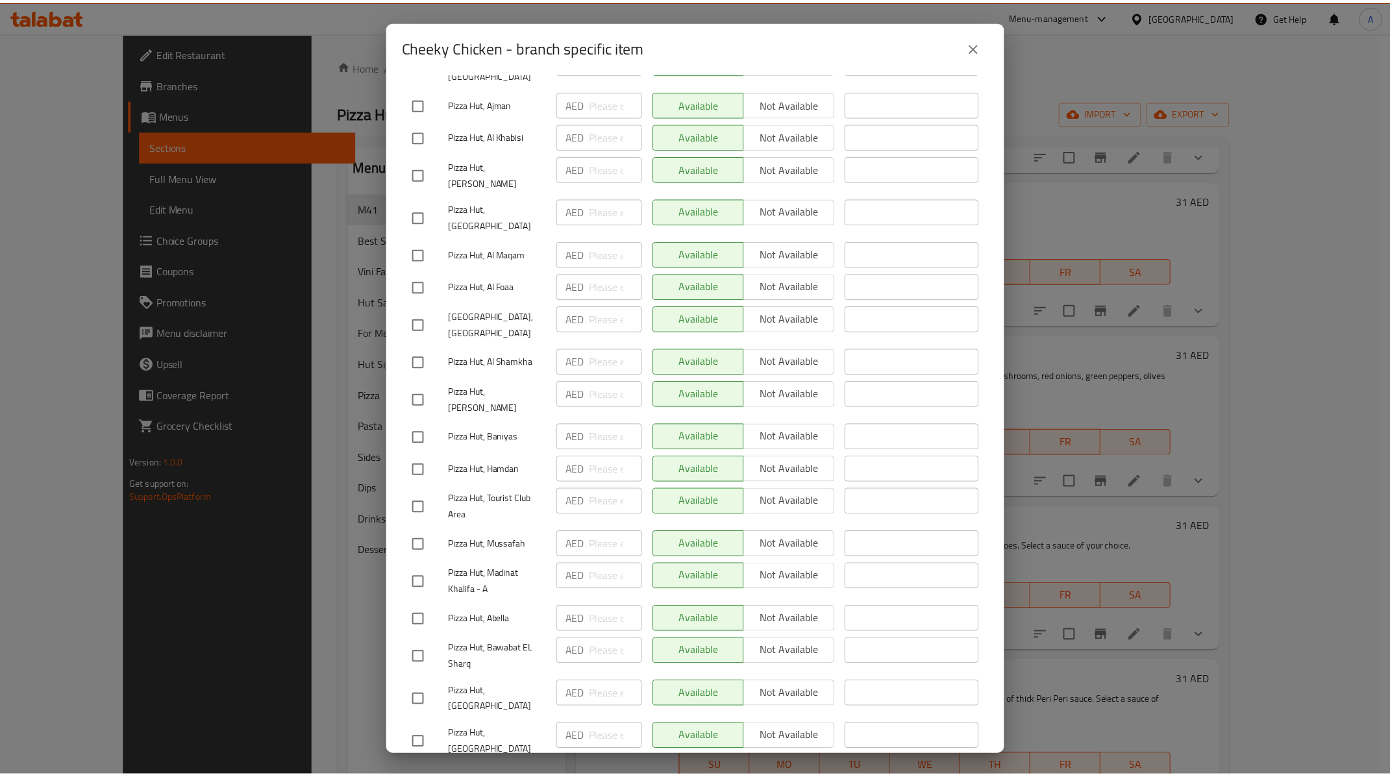
scroll to position [2395, 0]
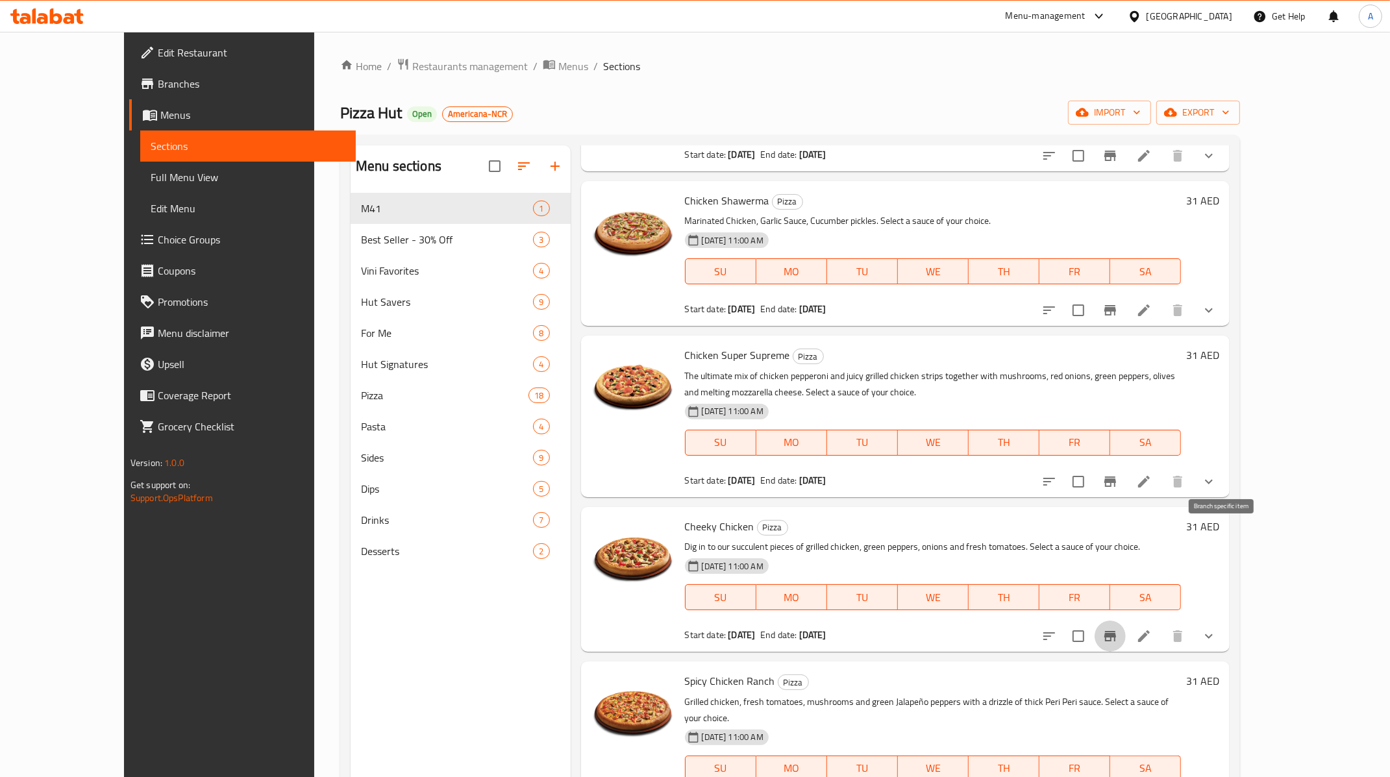
click at [1152, 628] on icon at bounding box center [1144, 636] width 16 height 16
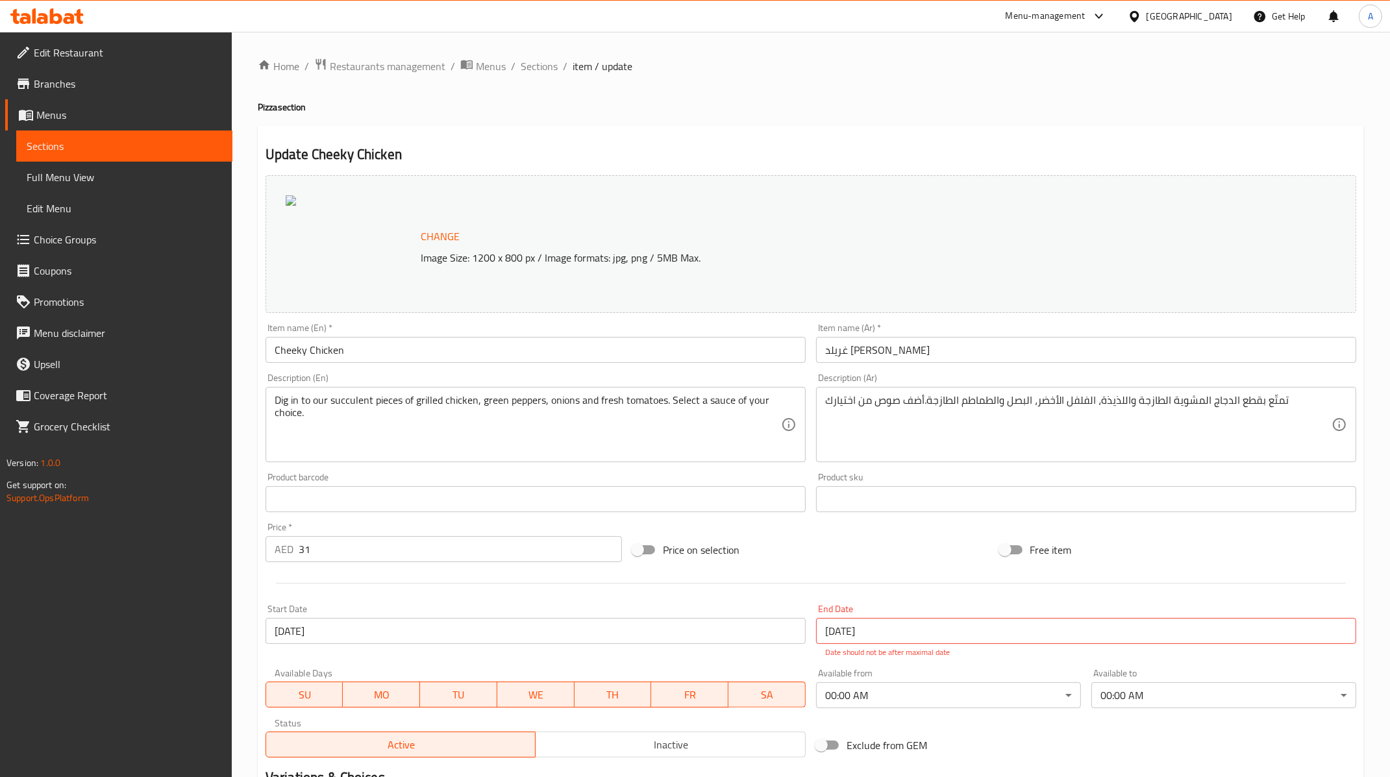
click at [498, 225] on div "Change Image Size: 1200 x 800 px / Image formats: jpg, png / 5MB Max." at bounding box center [809, 244] width 788 height 42
click at [445, 236] on span "Change" at bounding box center [440, 236] width 39 height 19
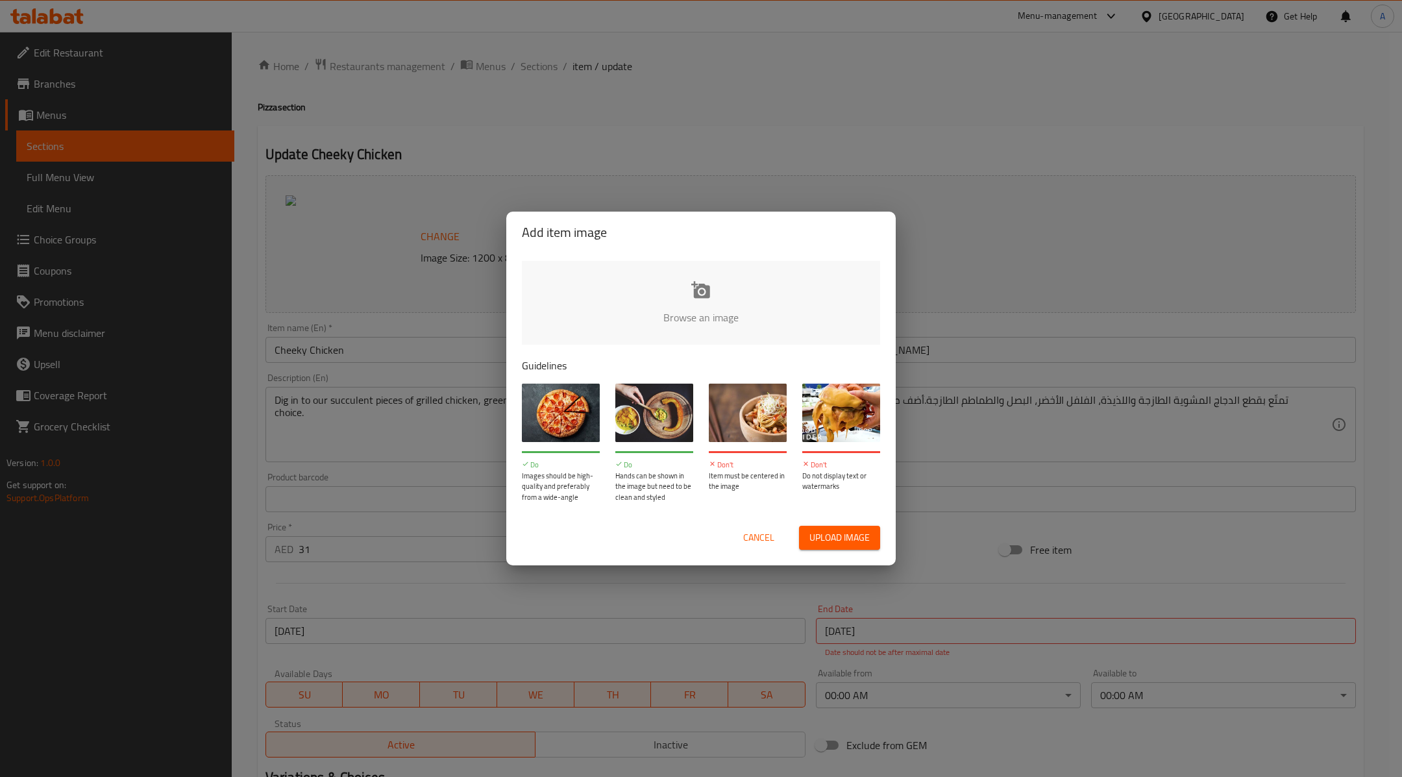
click at [766, 541] on span "Cancel" at bounding box center [758, 538] width 31 height 16
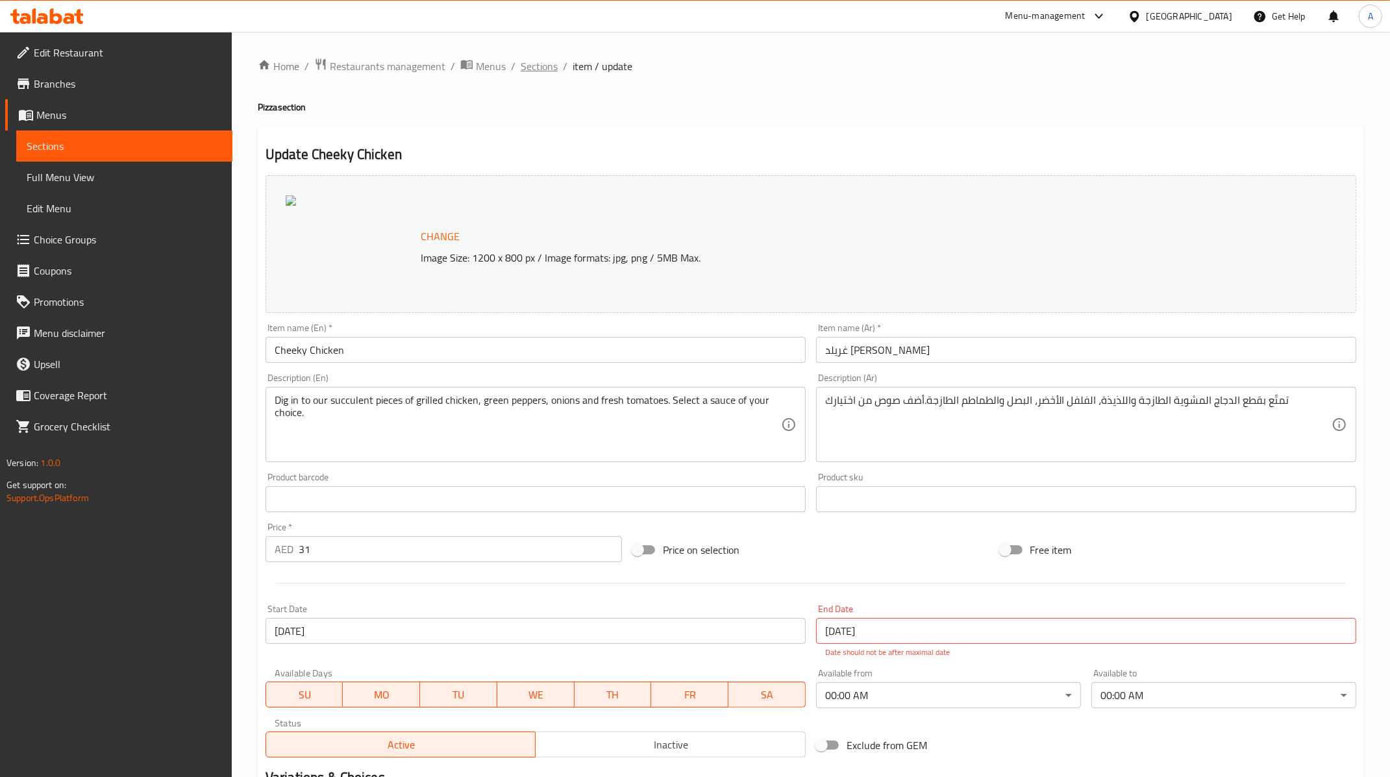
click at [536, 68] on span "Sections" at bounding box center [539, 66] width 37 height 16
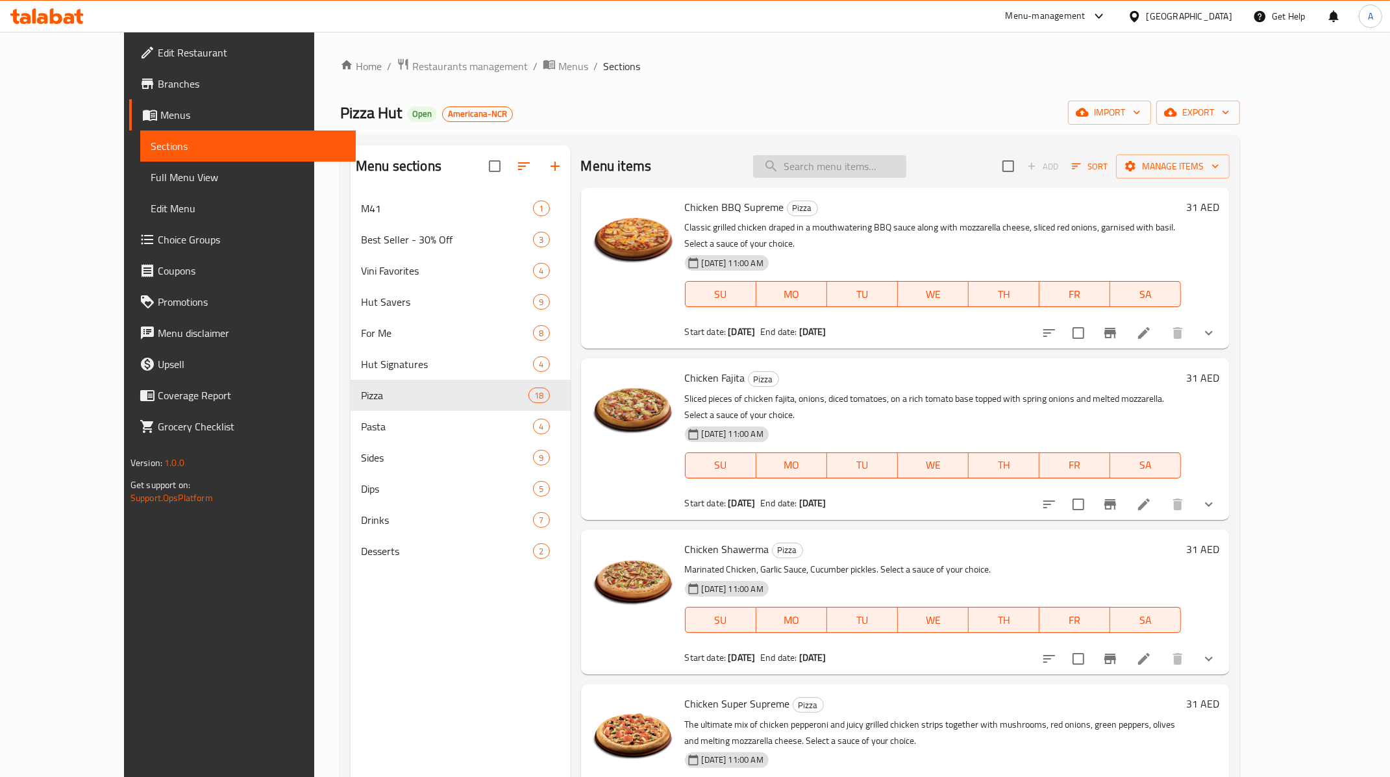
click at [886, 167] on input "search" at bounding box center [829, 166] width 153 height 23
type input "cheeky"
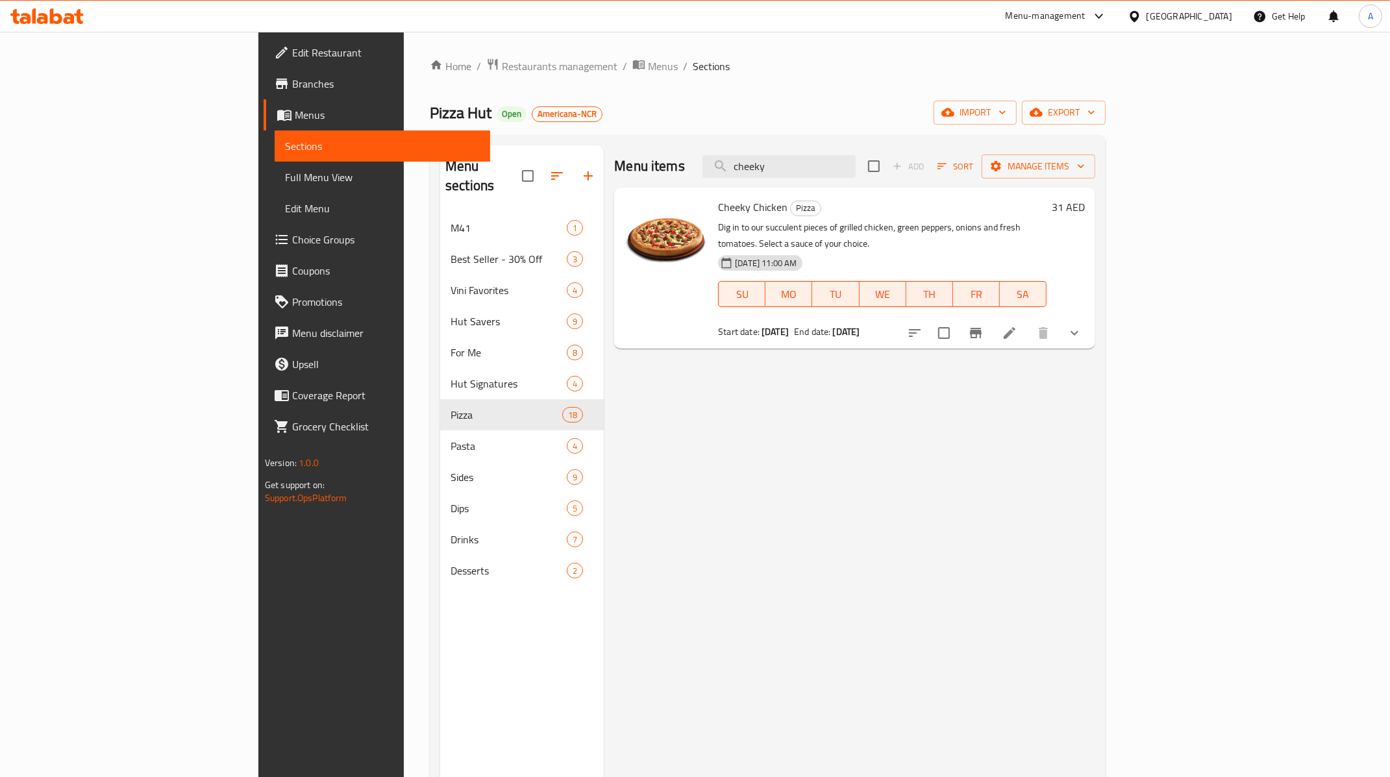
click at [292, 92] on span "Branches" at bounding box center [386, 84] width 188 height 16
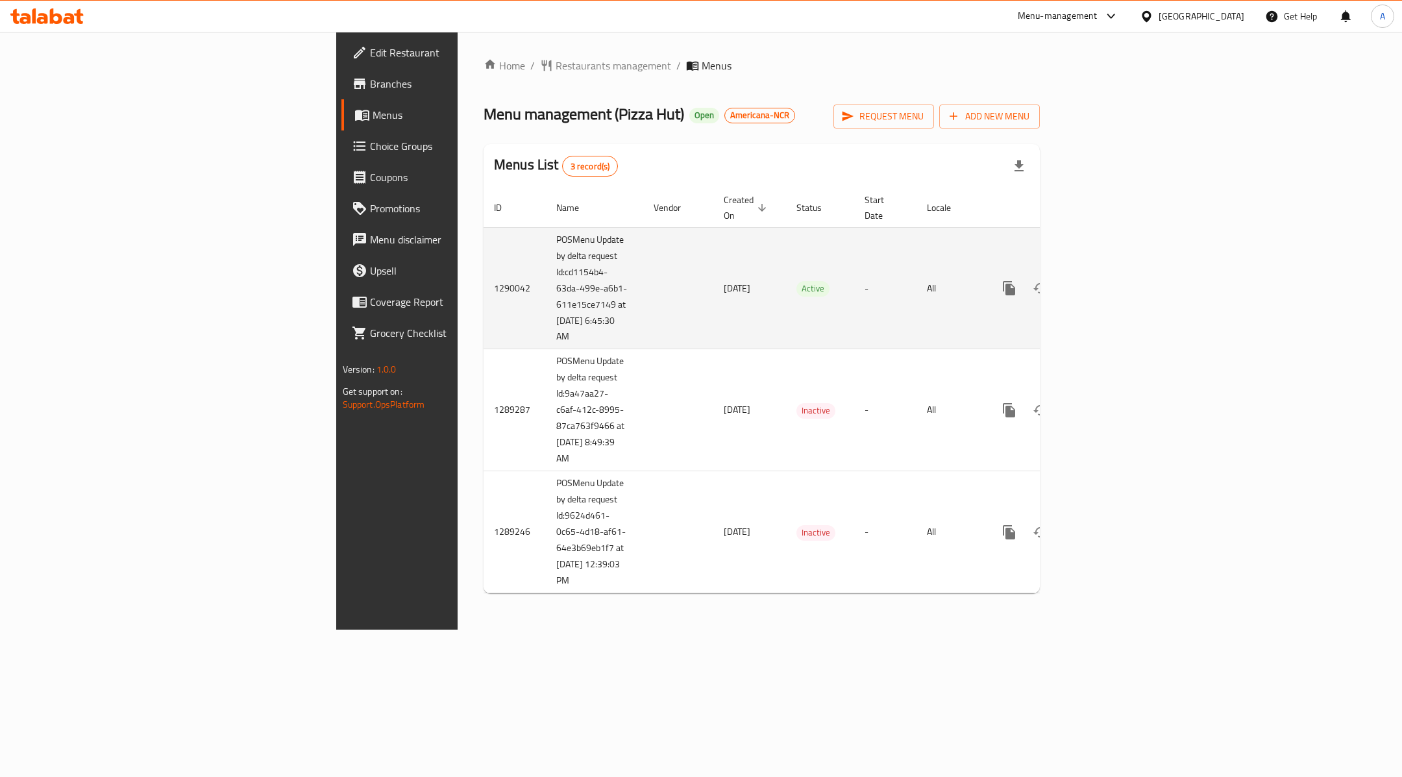
click at [484, 274] on td "1290042" at bounding box center [515, 288] width 62 height 122
click at [1111, 280] on icon "enhanced table" at bounding box center [1103, 288] width 16 height 16
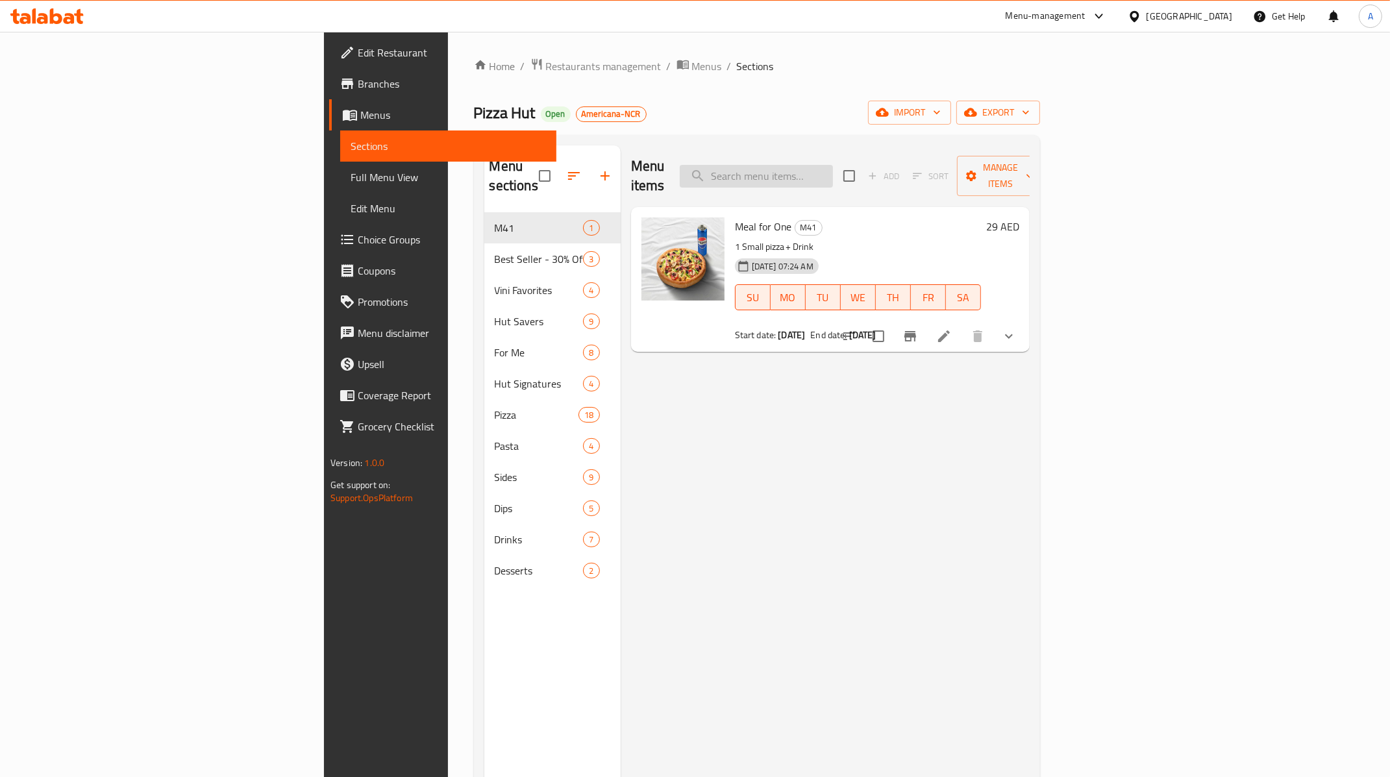
click at [833, 170] on input "search" at bounding box center [756, 176] width 153 height 23
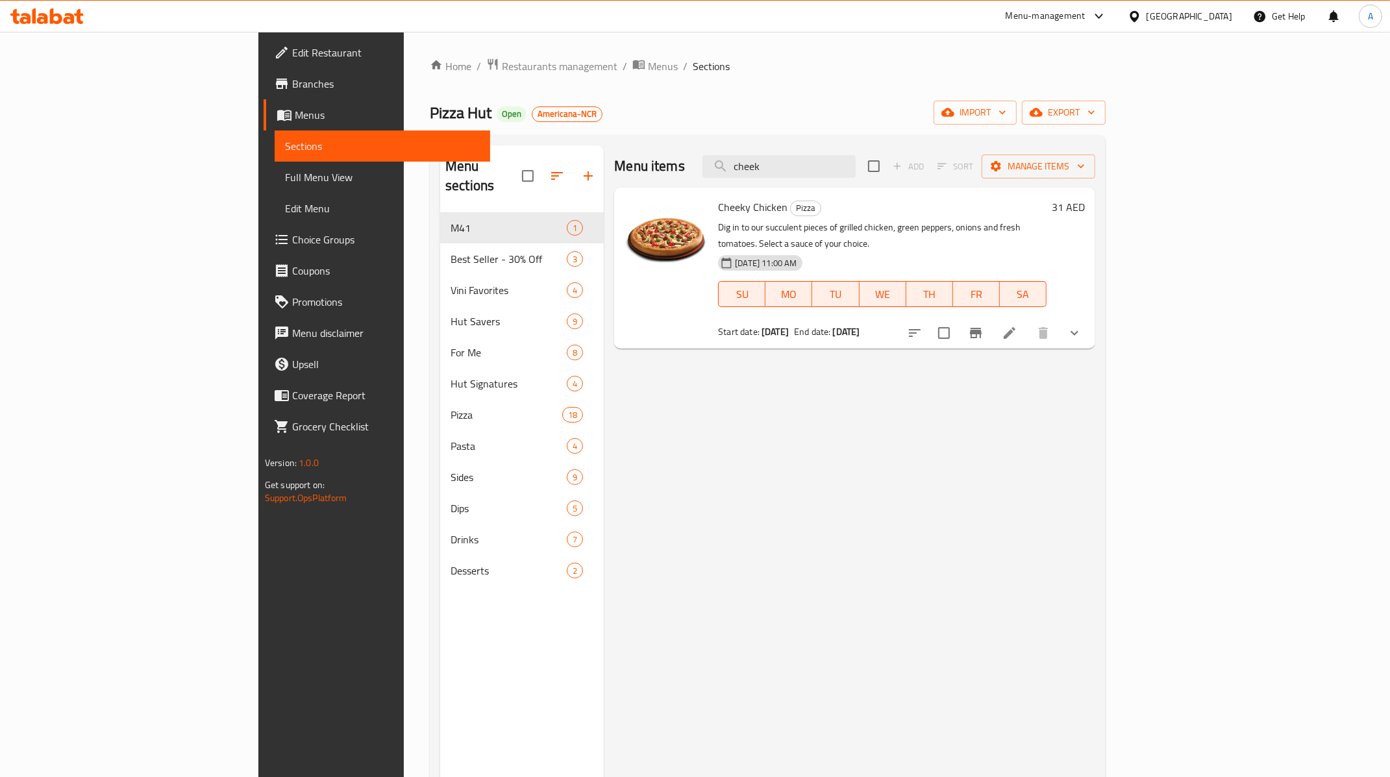
type input "cheek"
click at [1028, 321] on li at bounding box center [1009, 332] width 36 height 23
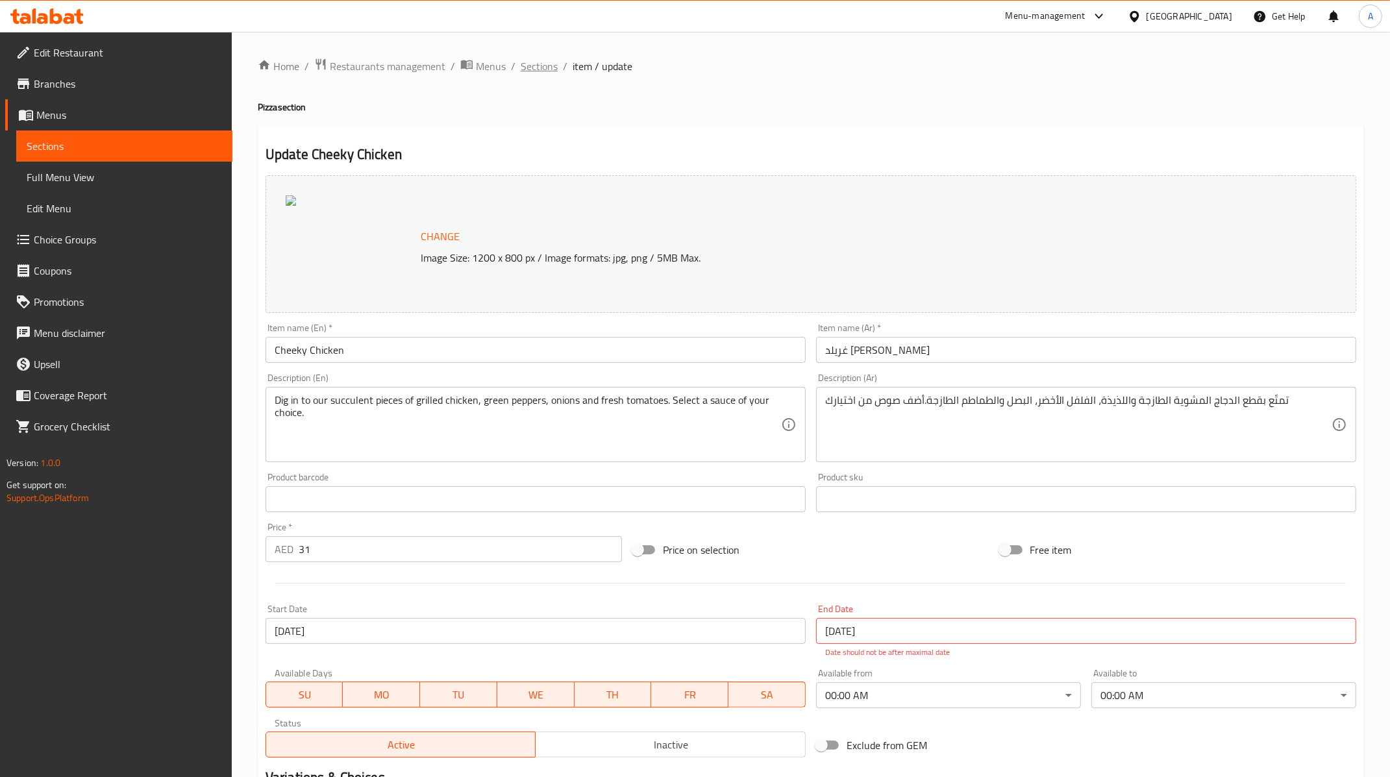
click at [534, 64] on span "Sections" at bounding box center [539, 66] width 37 height 16
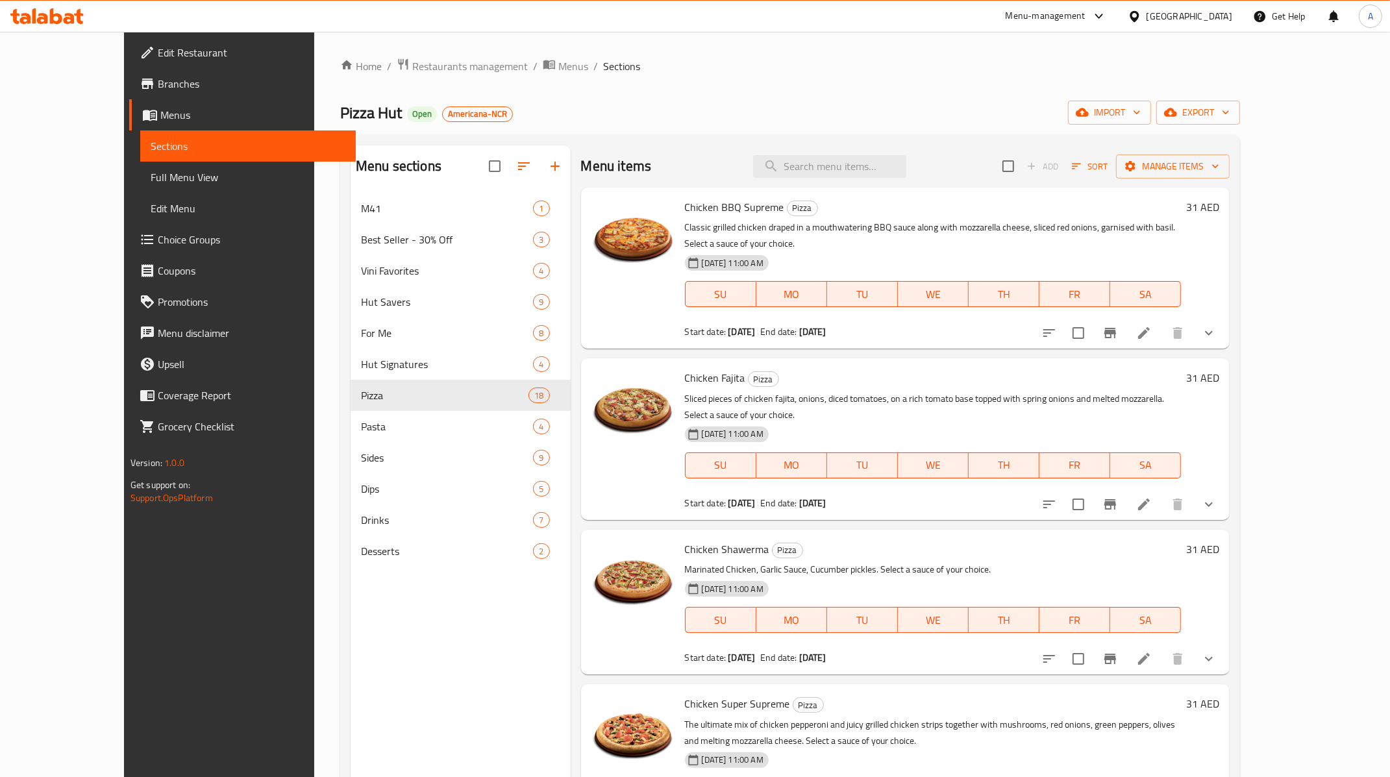
click at [1152, 497] on icon at bounding box center [1144, 505] width 16 height 16
